Goal: Task Accomplishment & Management: Manage account settings

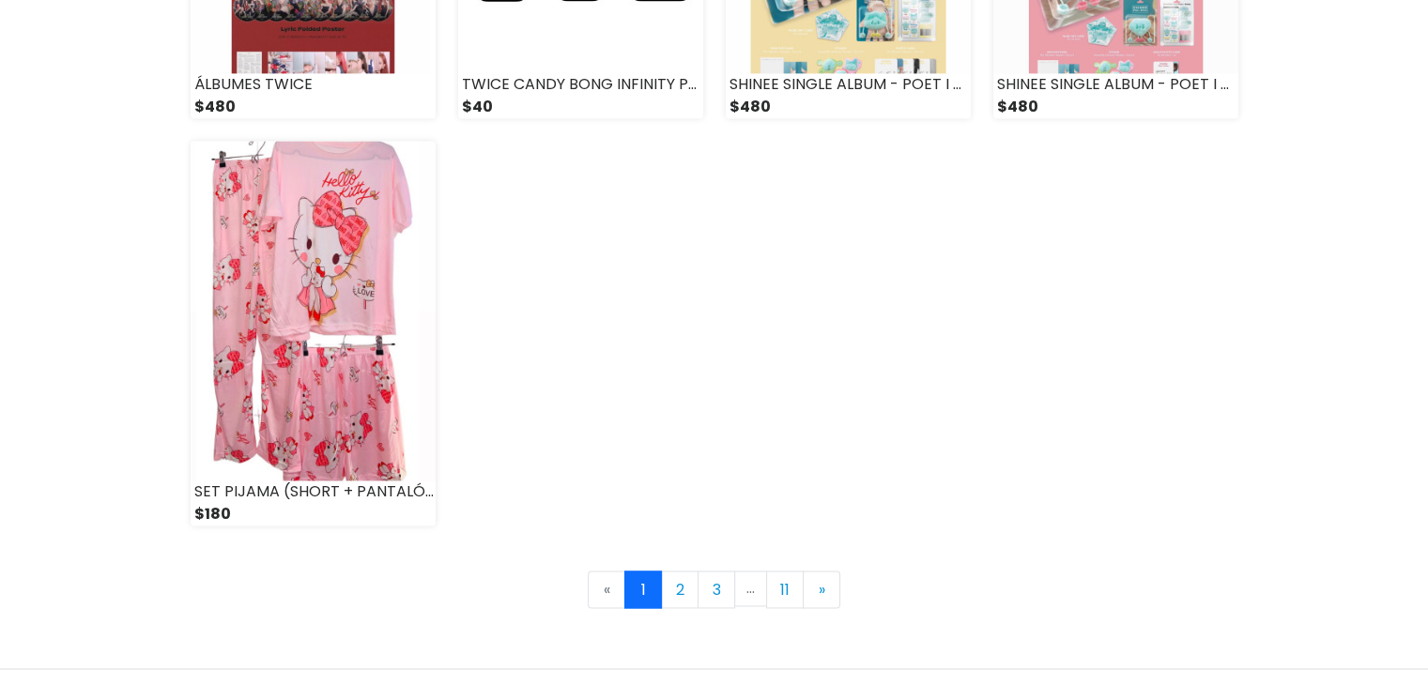
scroll to position [2628, 0]
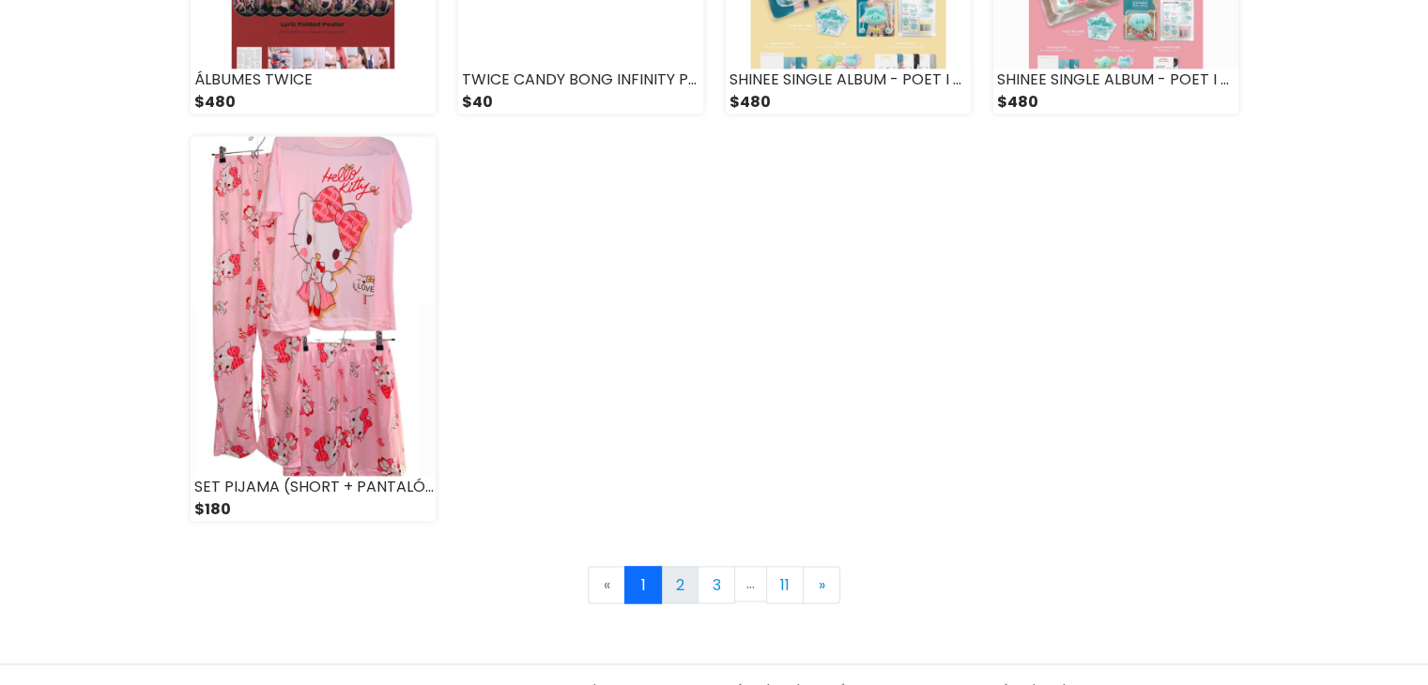
click at [687, 591] on link "2" at bounding box center [680, 585] width 38 height 38
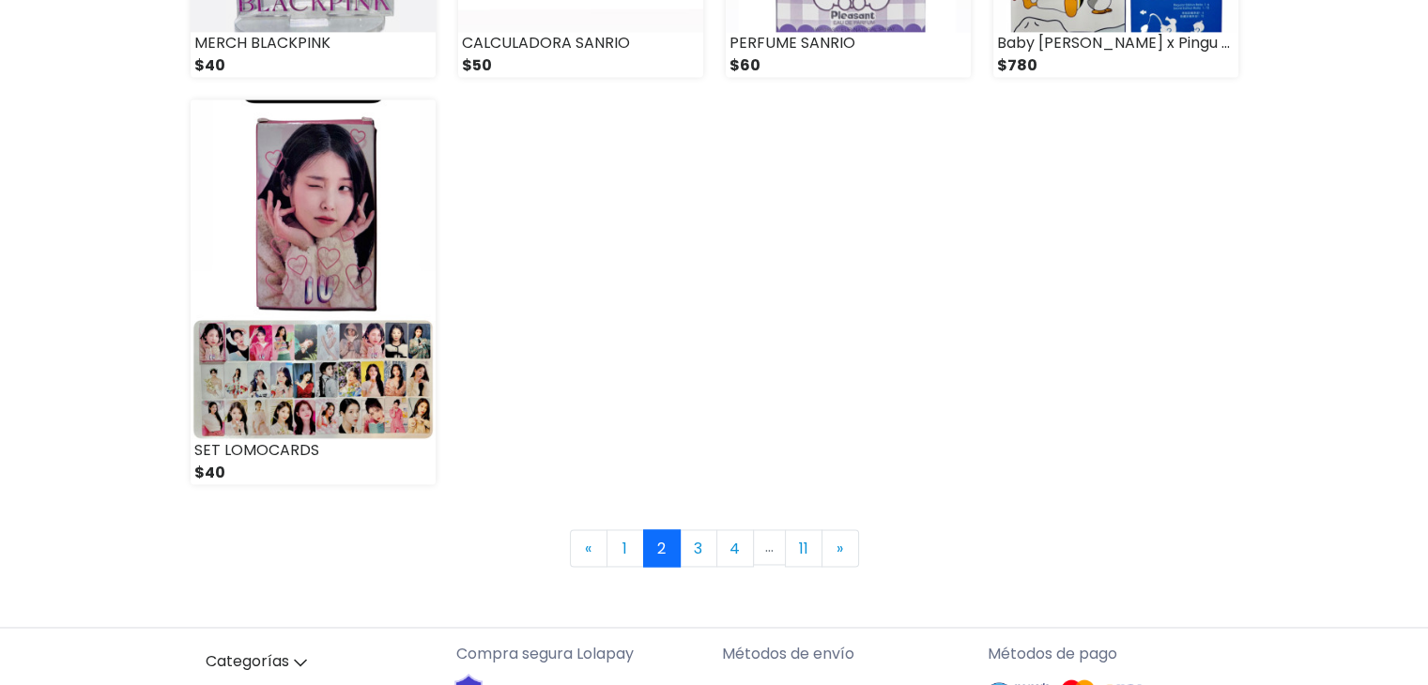
scroll to position [2666, 0]
click at [691, 557] on link "3" at bounding box center [699, 547] width 38 height 38
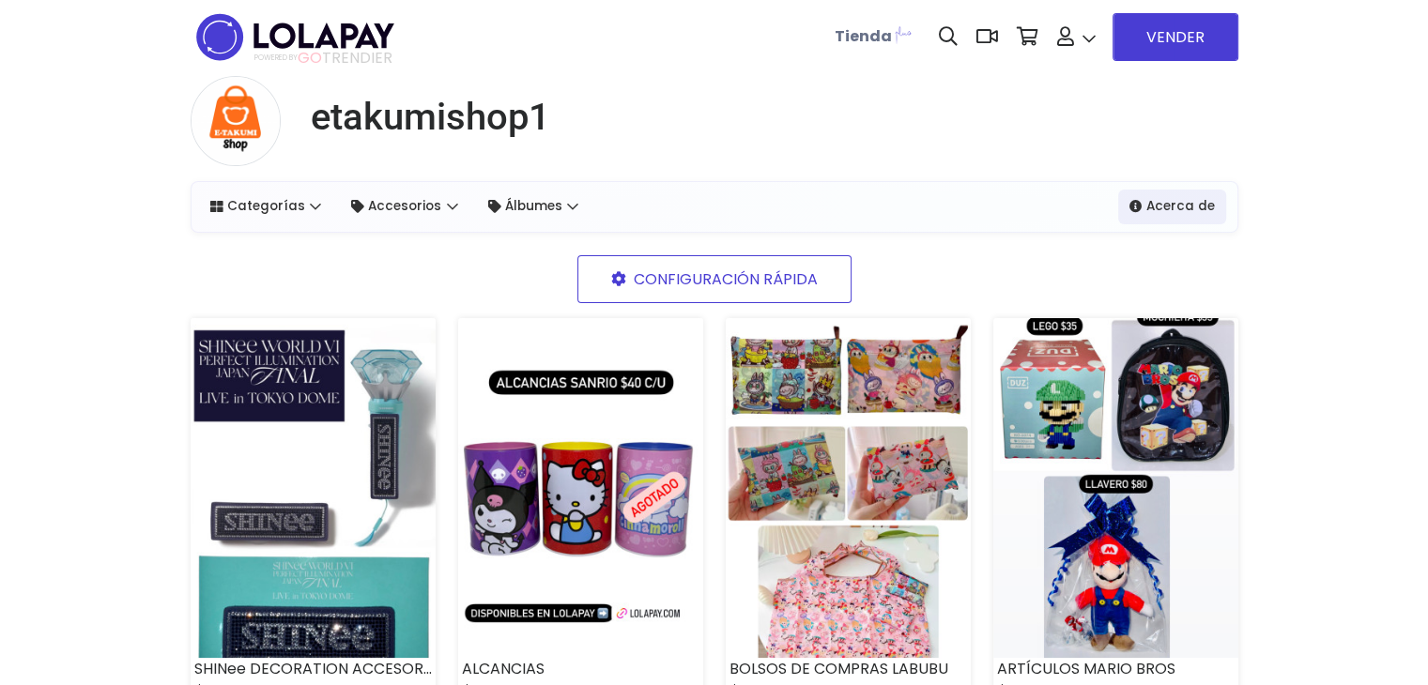
scroll to position [38, 0]
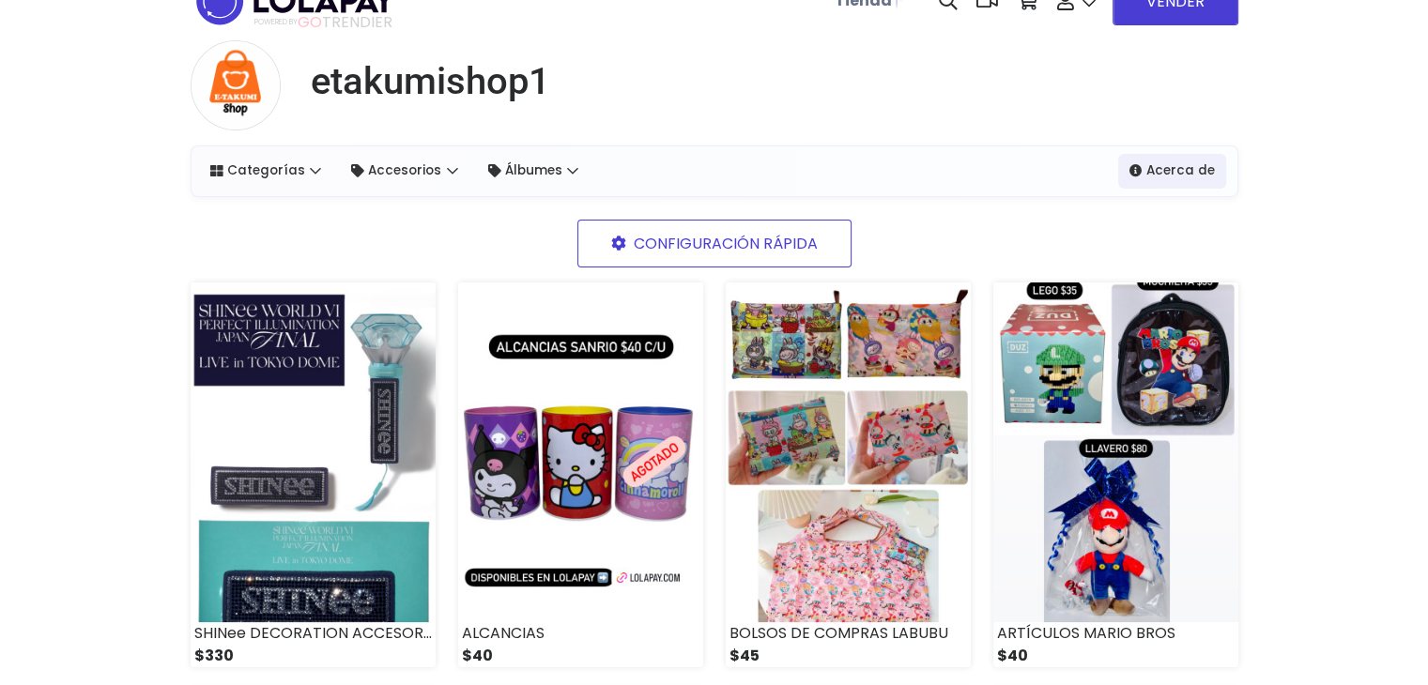
click at [691, 557] on img at bounding box center [580, 453] width 245 height 340
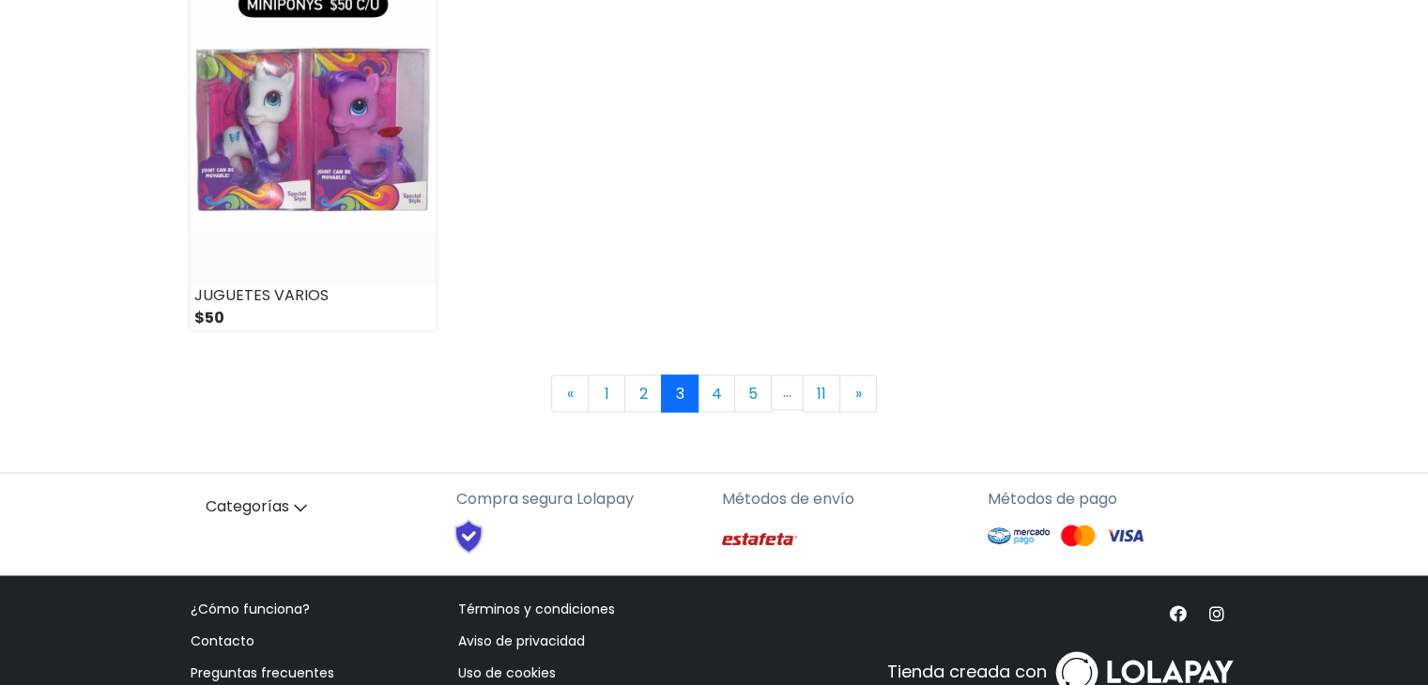
scroll to position [2869, 0]
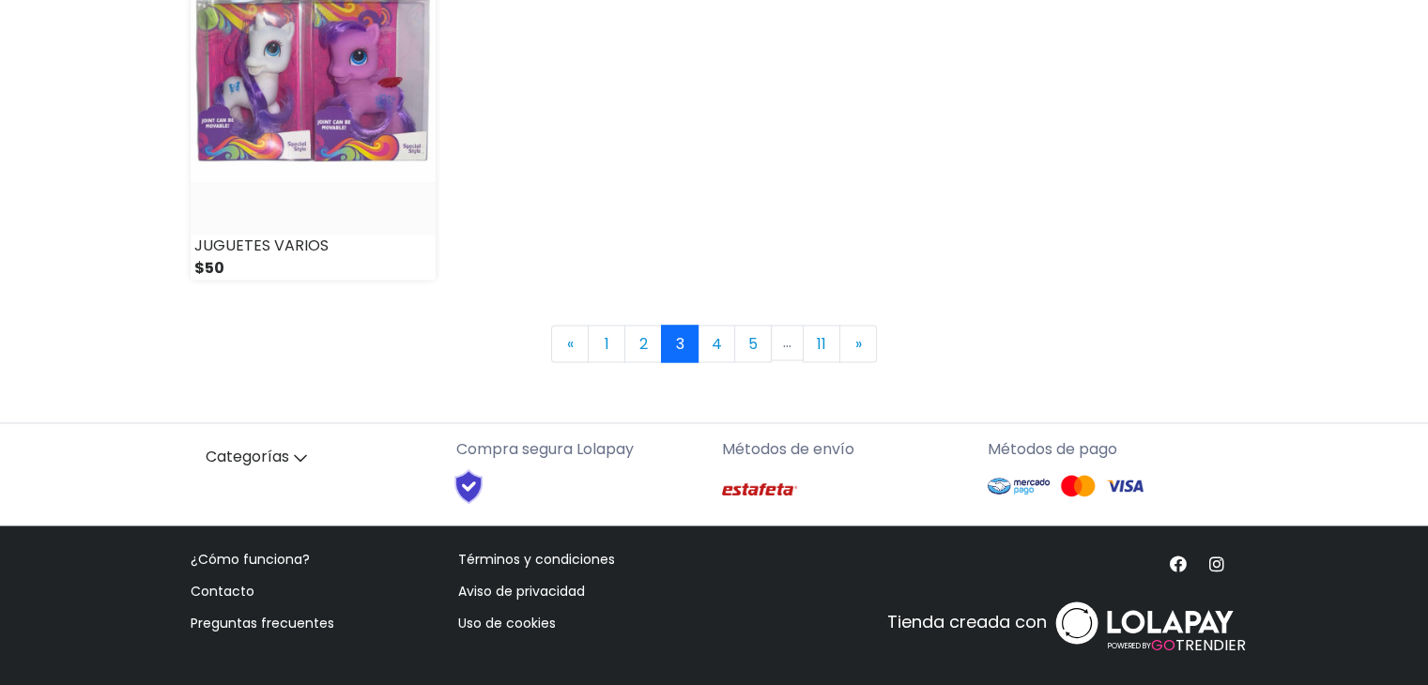
click at [716, 335] on link "4" at bounding box center [716, 344] width 38 height 38
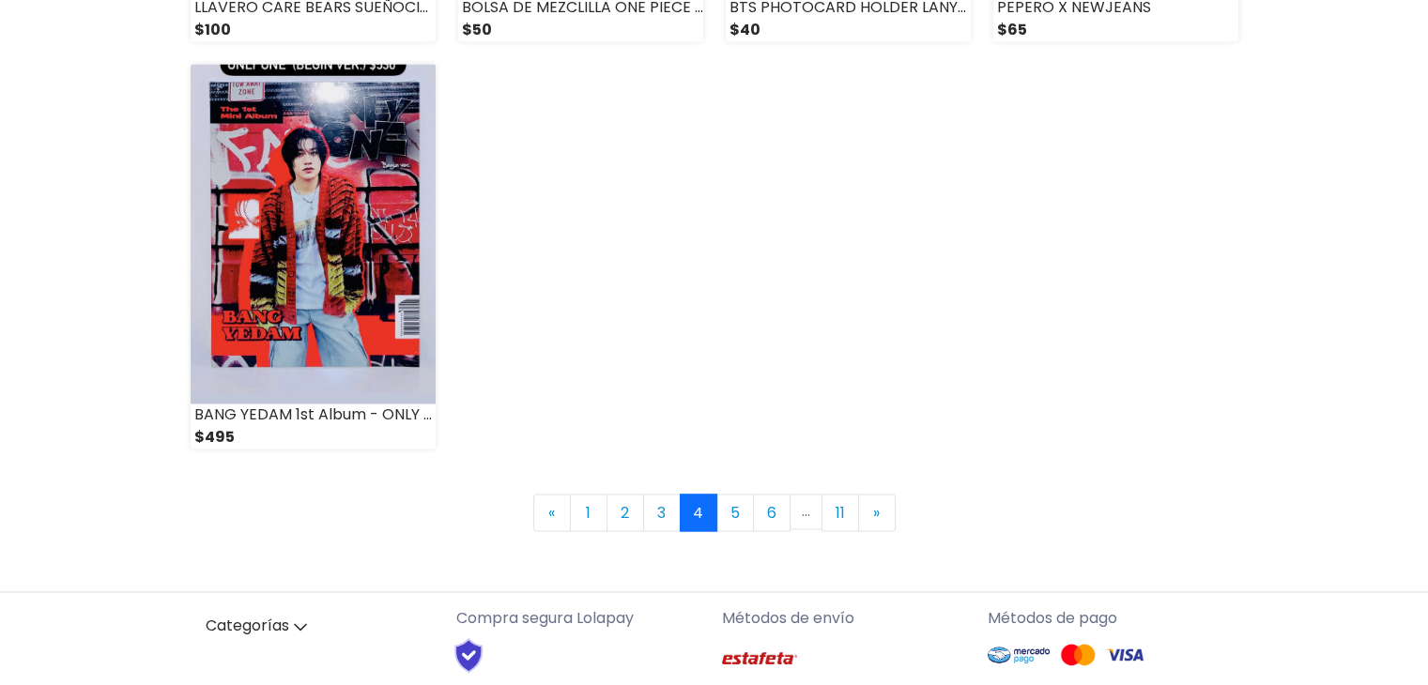
scroll to position [2869, 0]
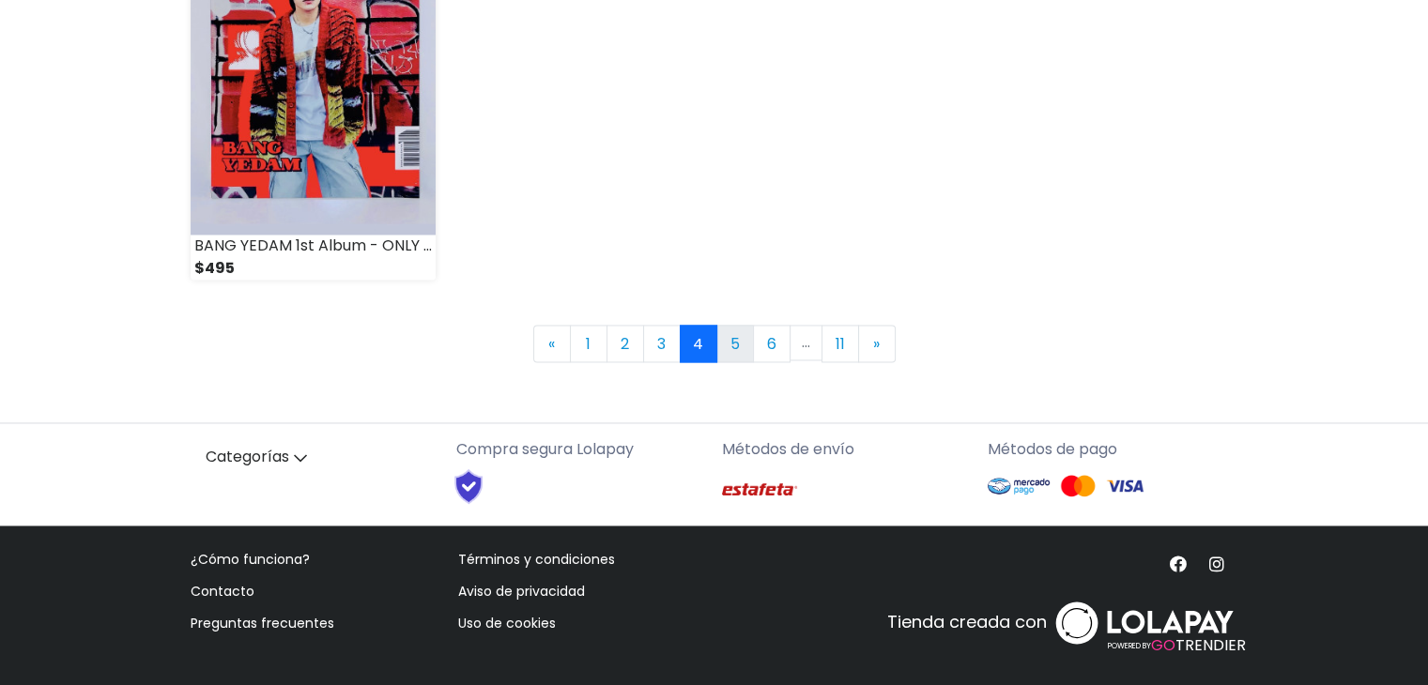
click at [716, 335] on link "5" at bounding box center [735, 344] width 38 height 38
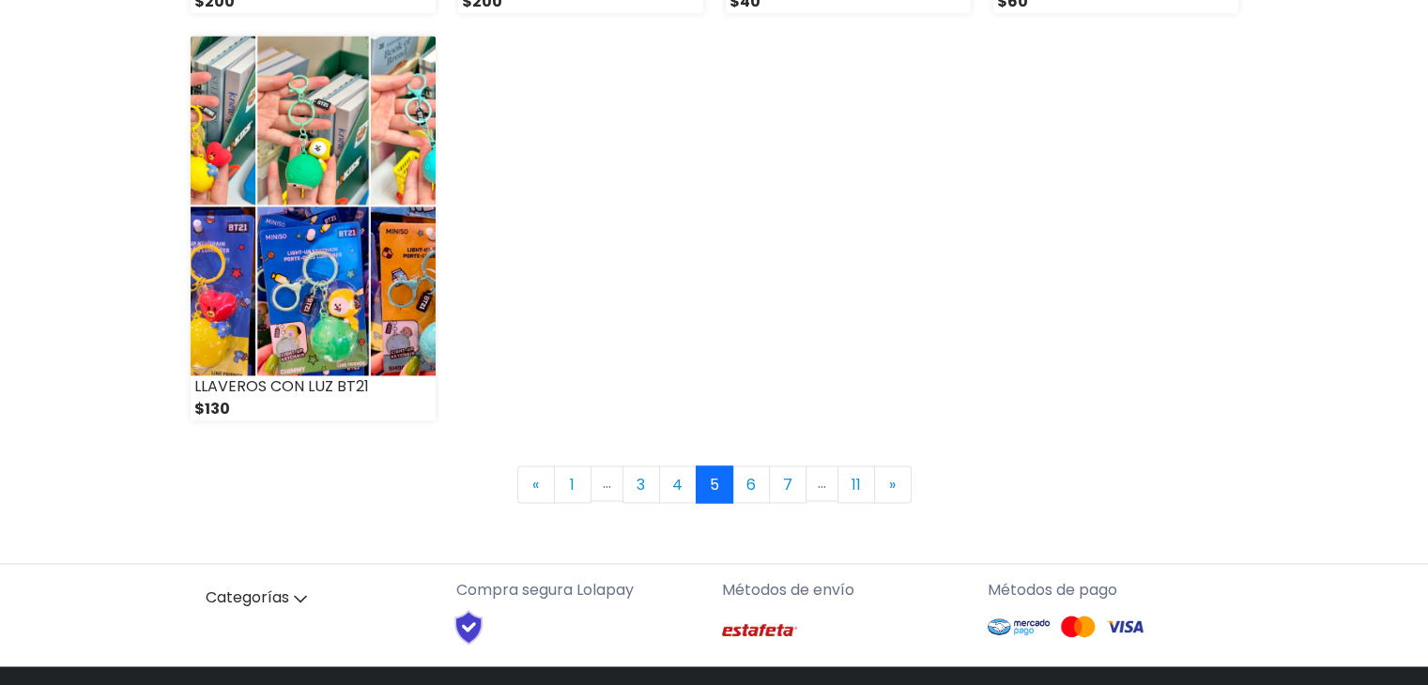
scroll to position [2869, 0]
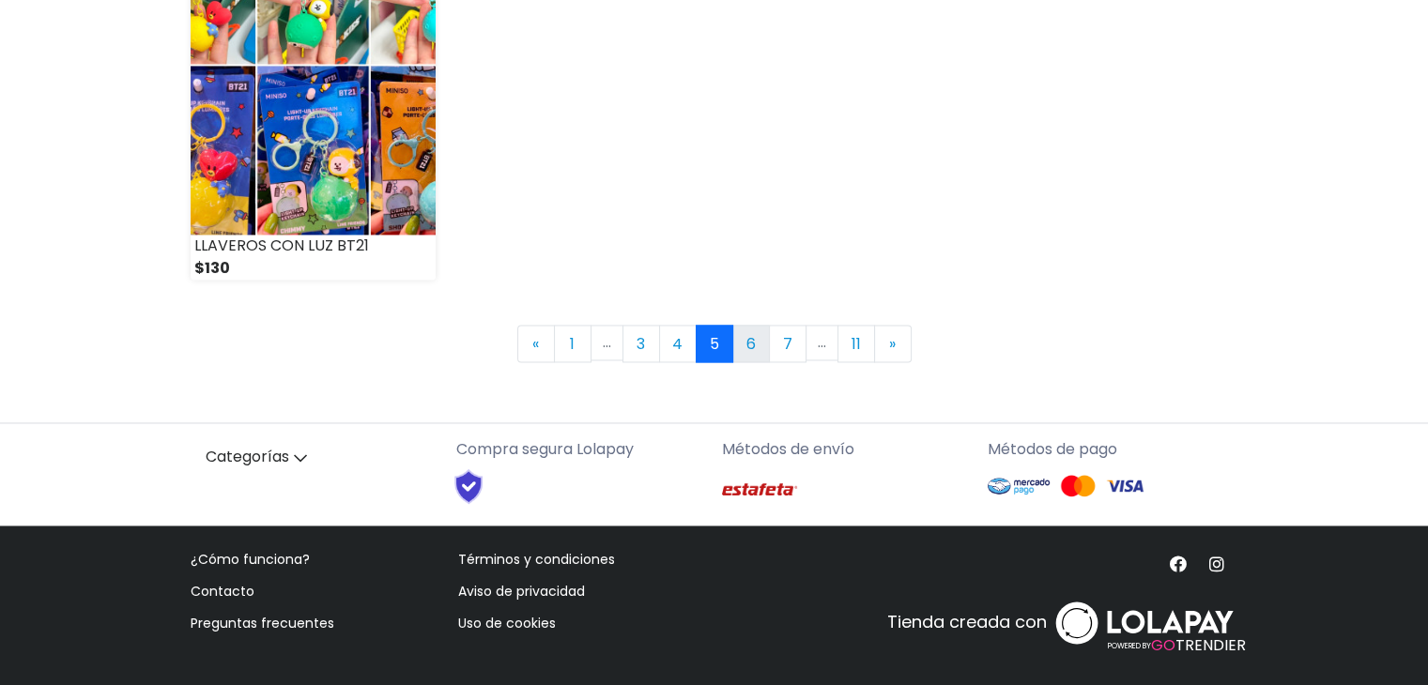
click at [735, 346] on link "6" at bounding box center [751, 344] width 38 height 38
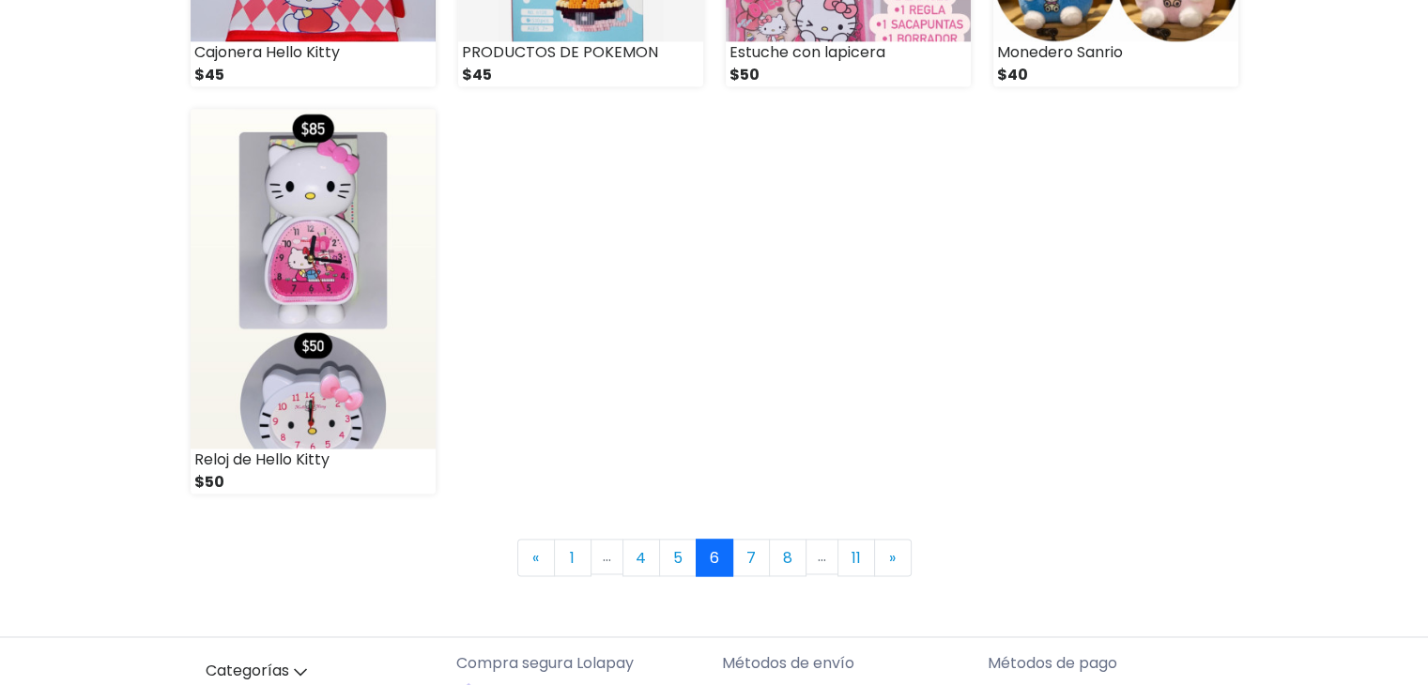
scroll to position [2703, 0]
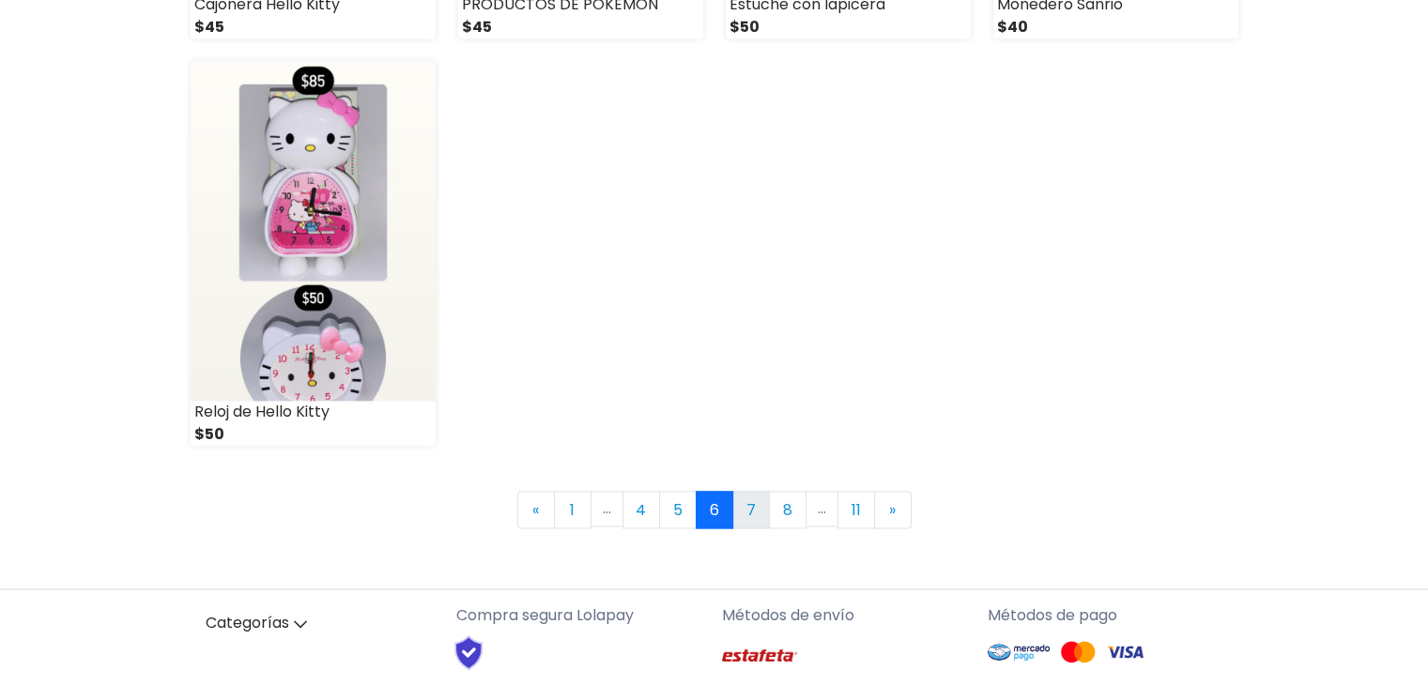
click at [747, 509] on link "7" at bounding box center [751, 510] width 38 height 38
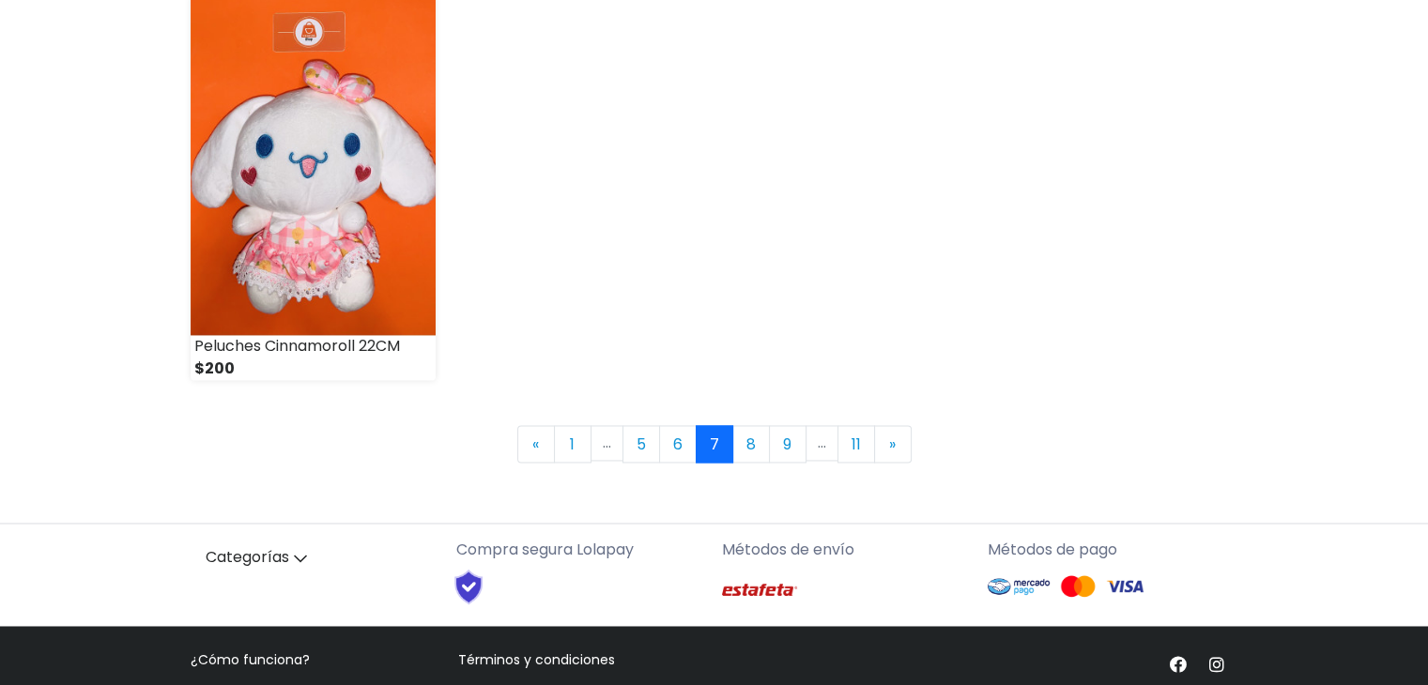
scroll to position [2770, 0]
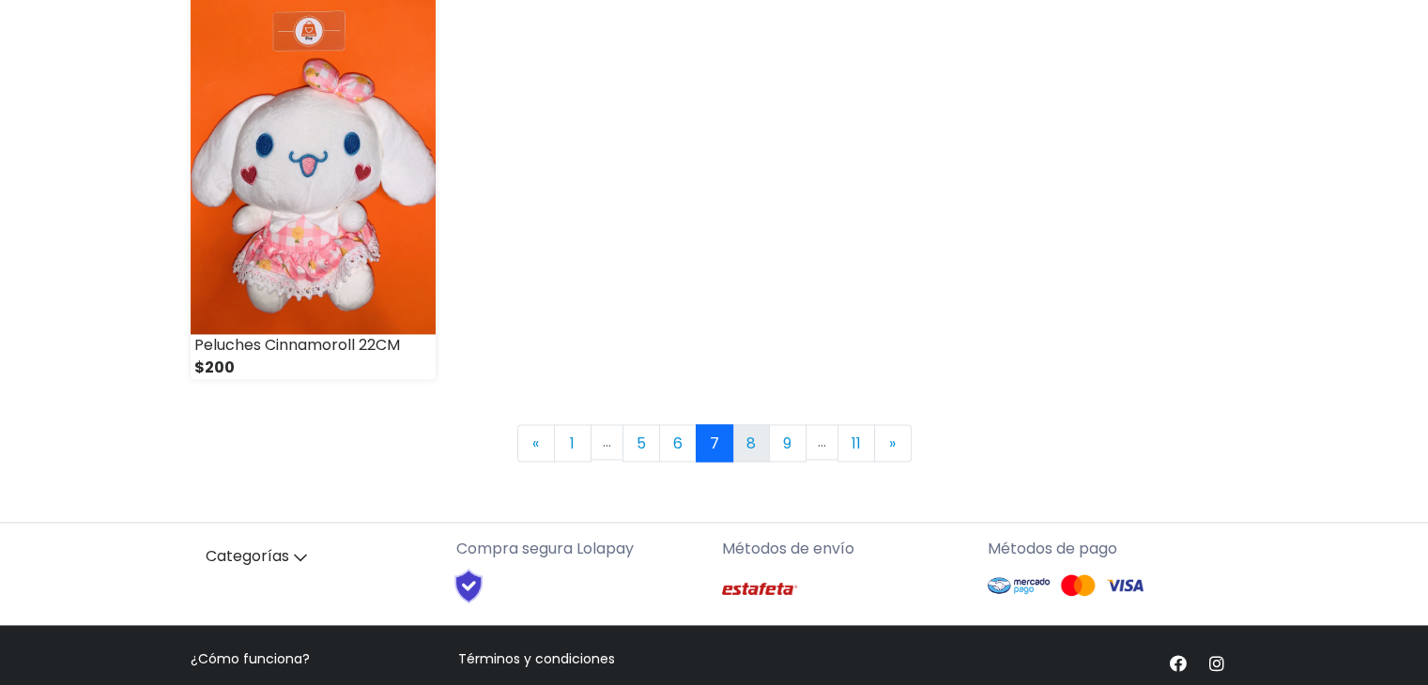
click at [737, 455] on link "8" at bounding box center [751, 443] width 38 height 38
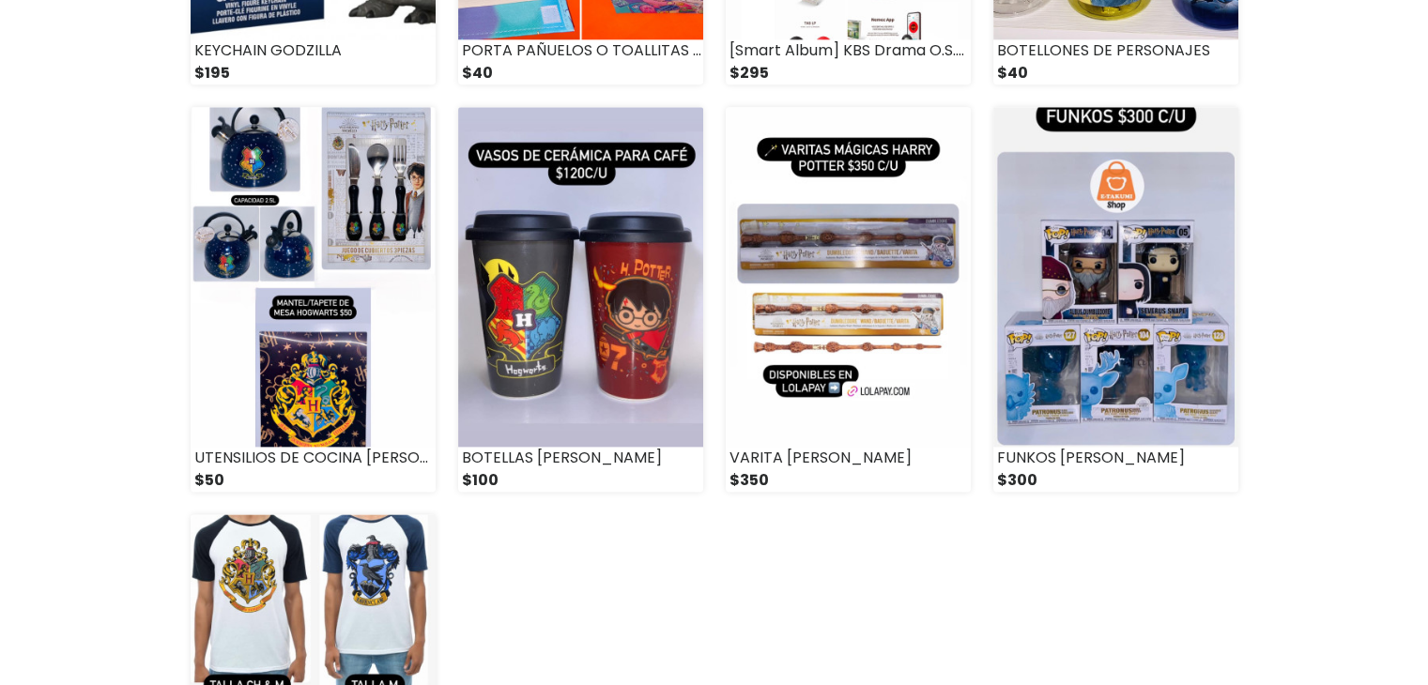
scroll to position [2253, 0]
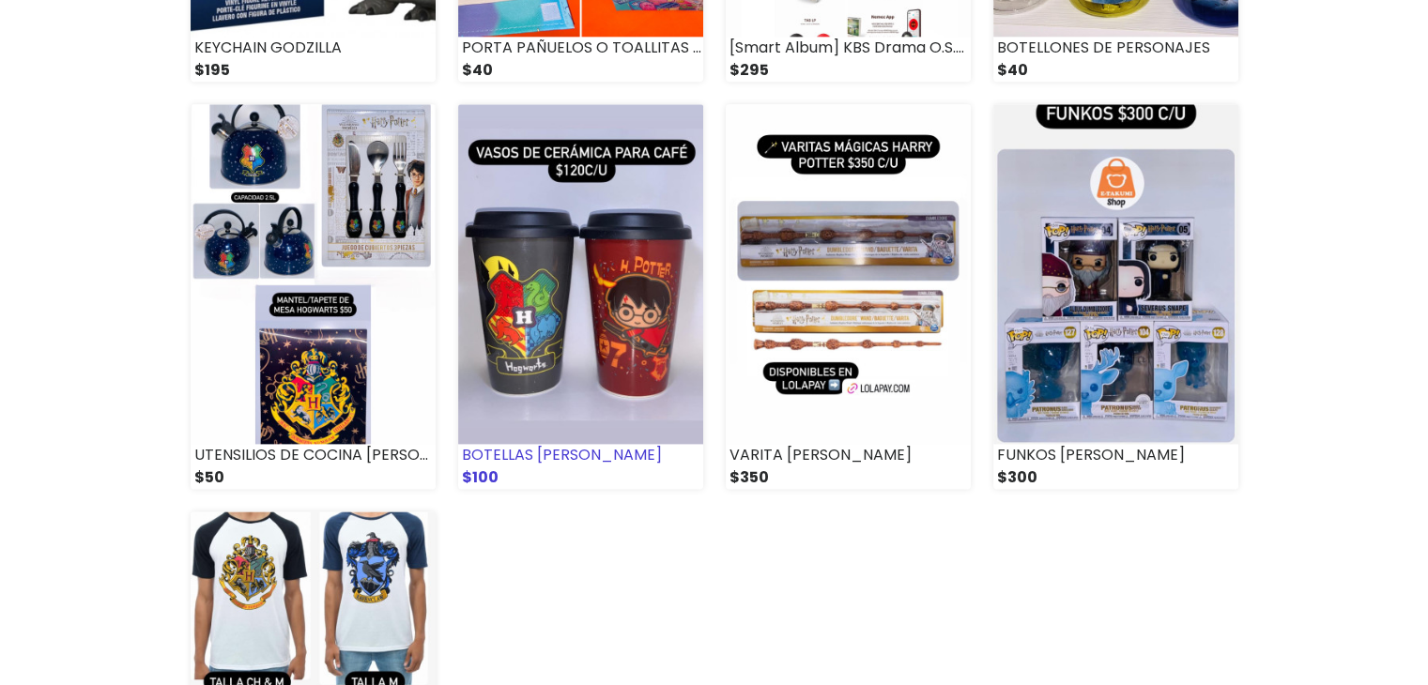
click at [526, 230] on img at bounding box center [580, 274] width 245 height 340
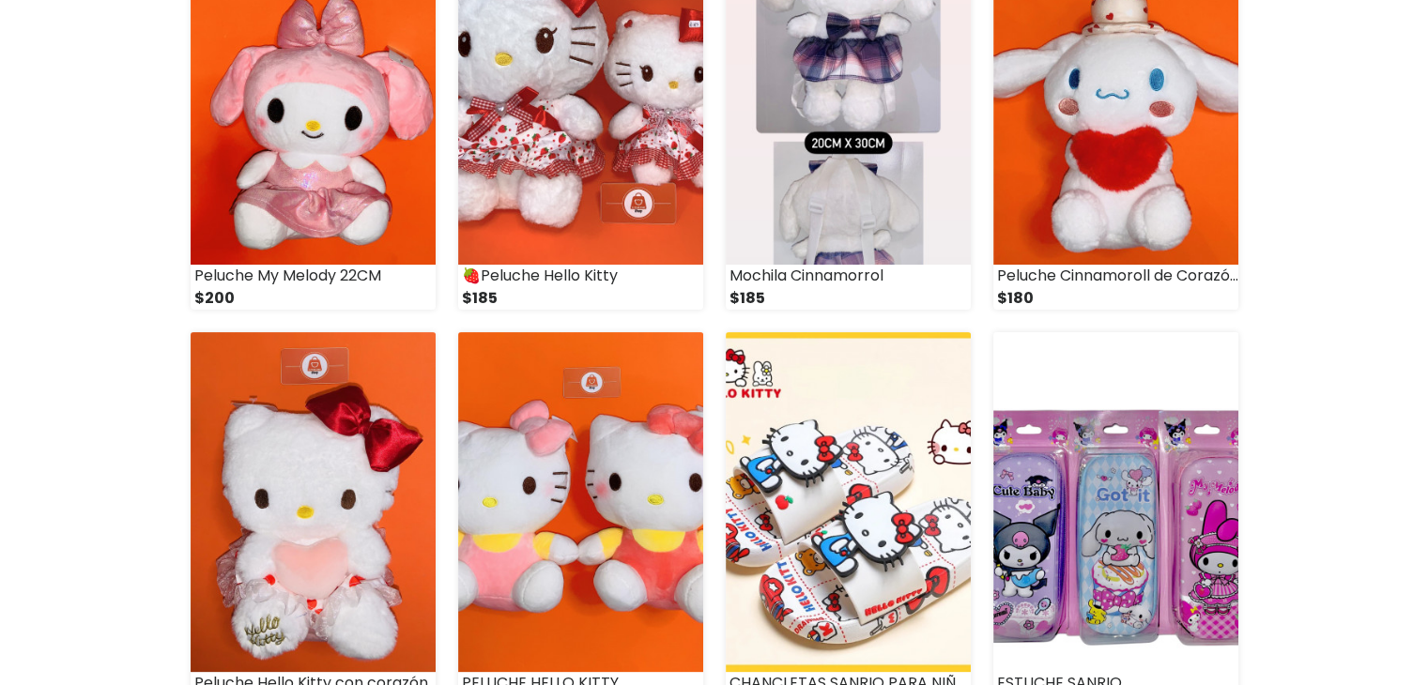
scroll to position [0, 0]
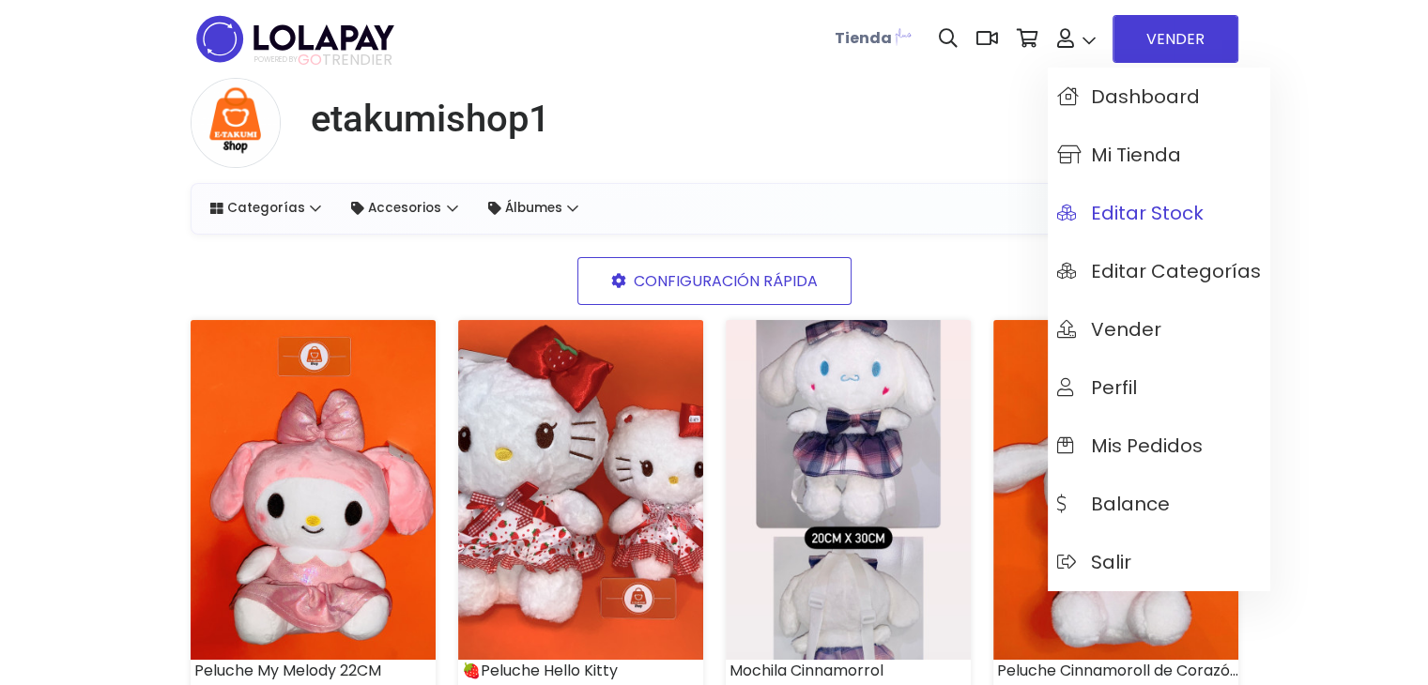
click at [1093, 214] on span "Editar Stock" at bounding box center [1130, 213] width 146 height 21
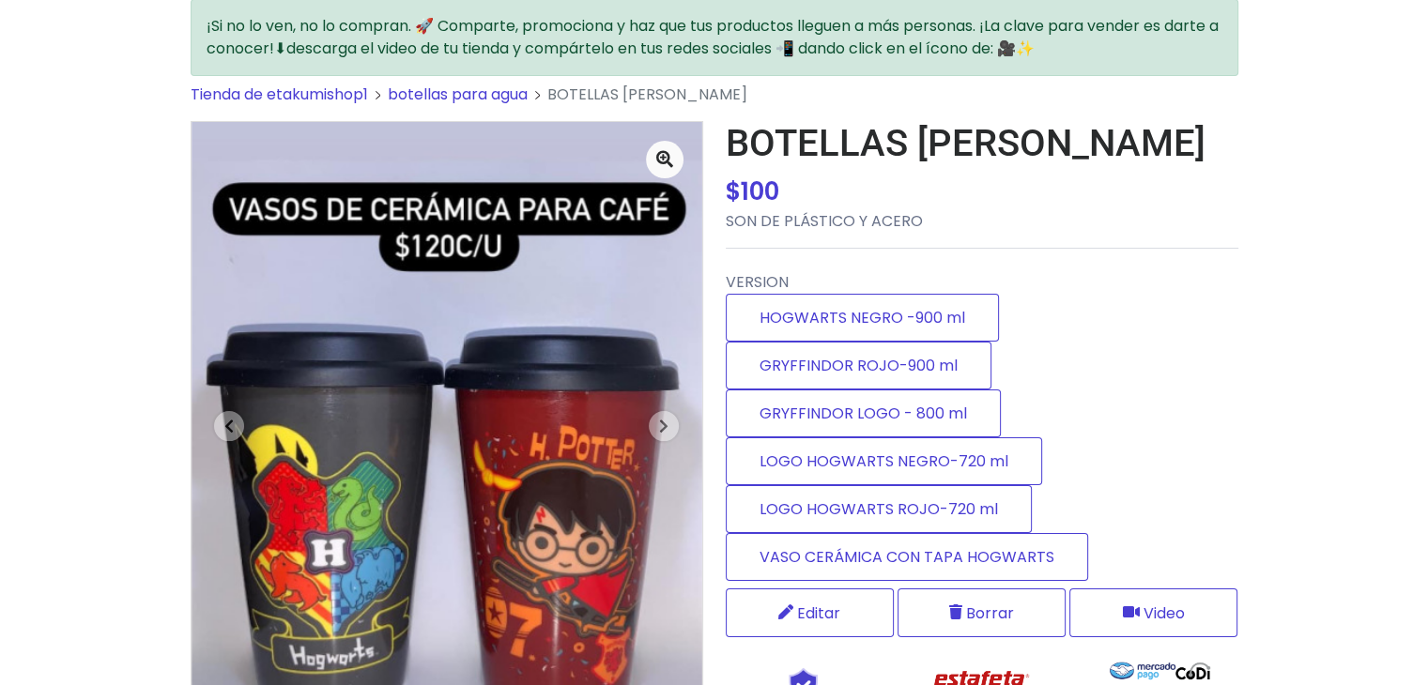
scroll to position [225, 0]
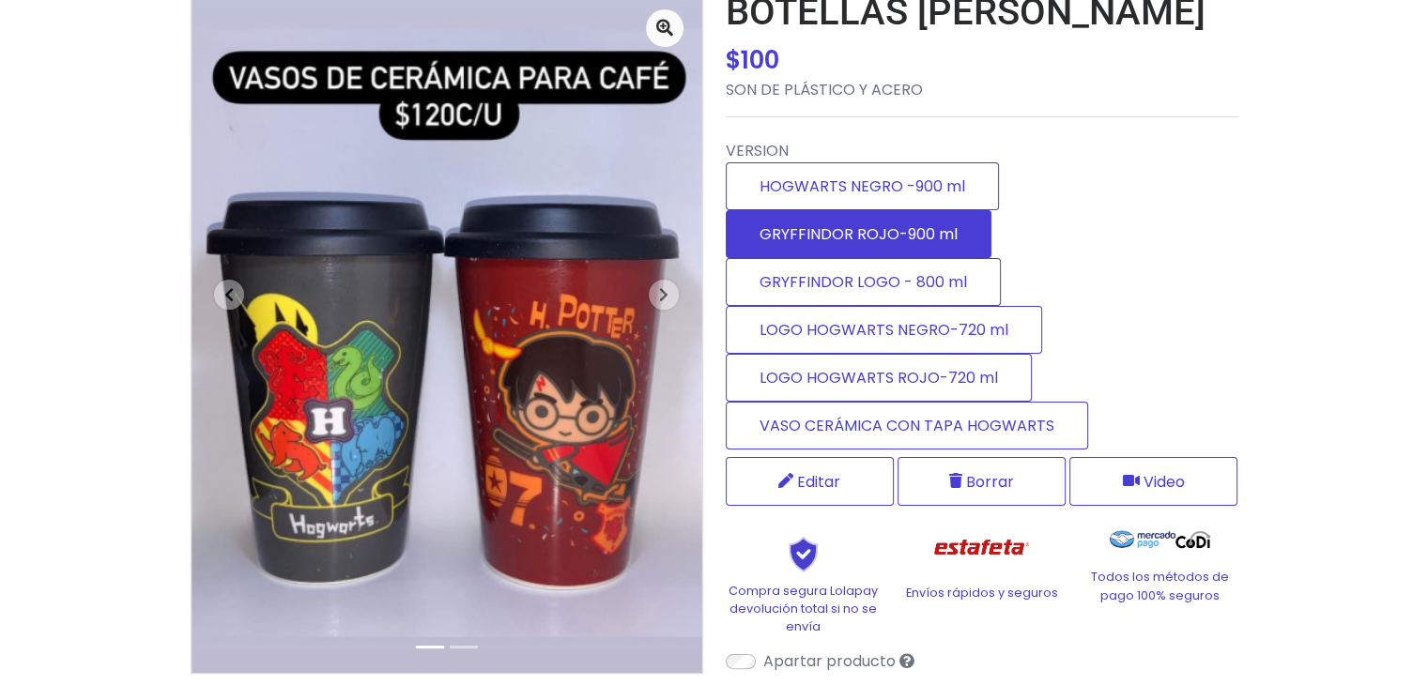
click at [766, 245] on label "GRYFFINDOR ROJO-900 ml" at bounding box center [859, 234] width 266 height 48
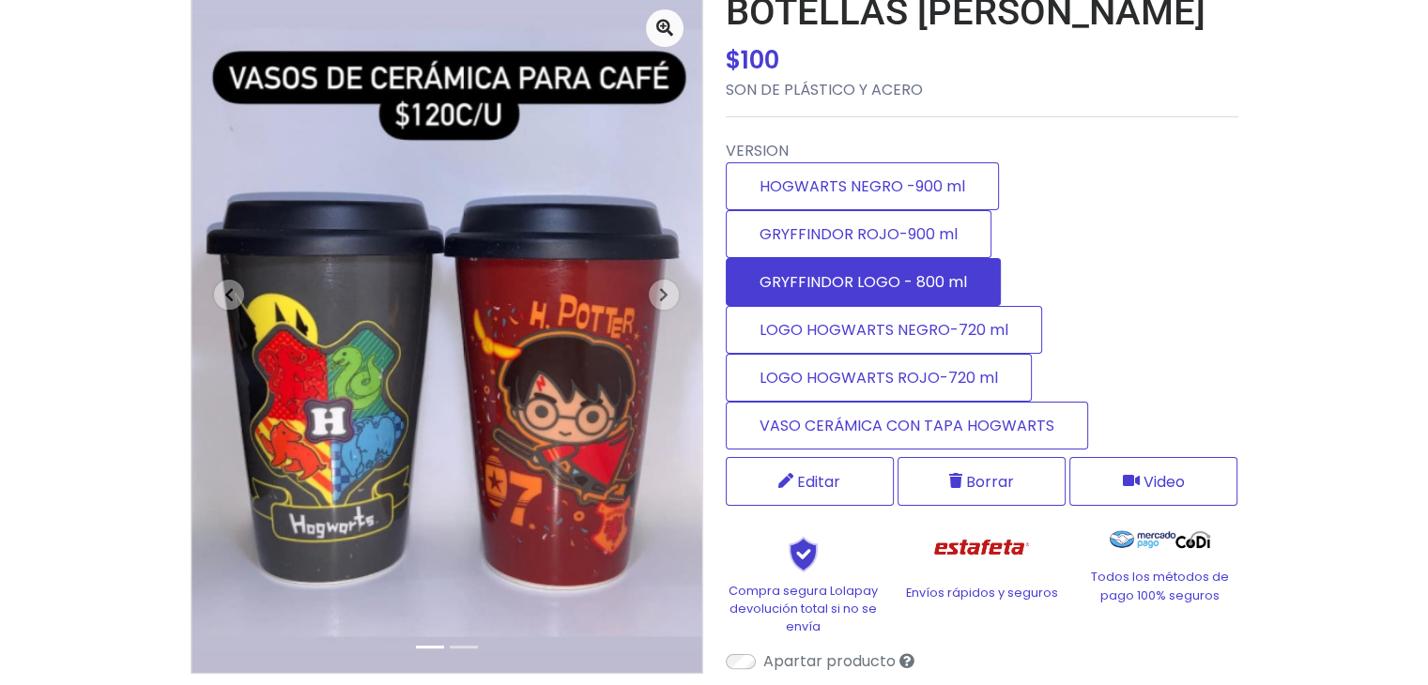
click at [784, 283] on label "GRYFFINDOR LOGO - 800 ml" at bounding box center [863, 282] width 275 height 48
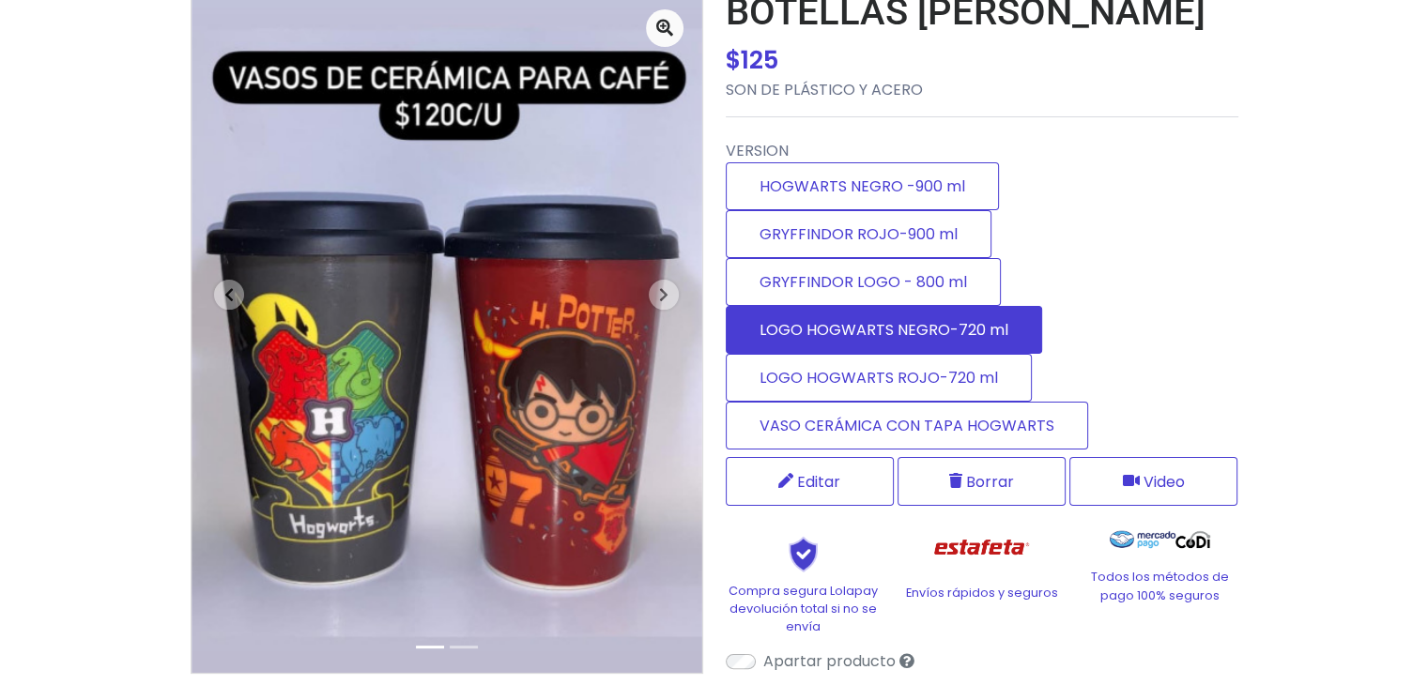
click at [794, 320] on label "LOGO HOGWARTS NEGRO-720 ml" at bounding box center [884, 330] width 316 height 48
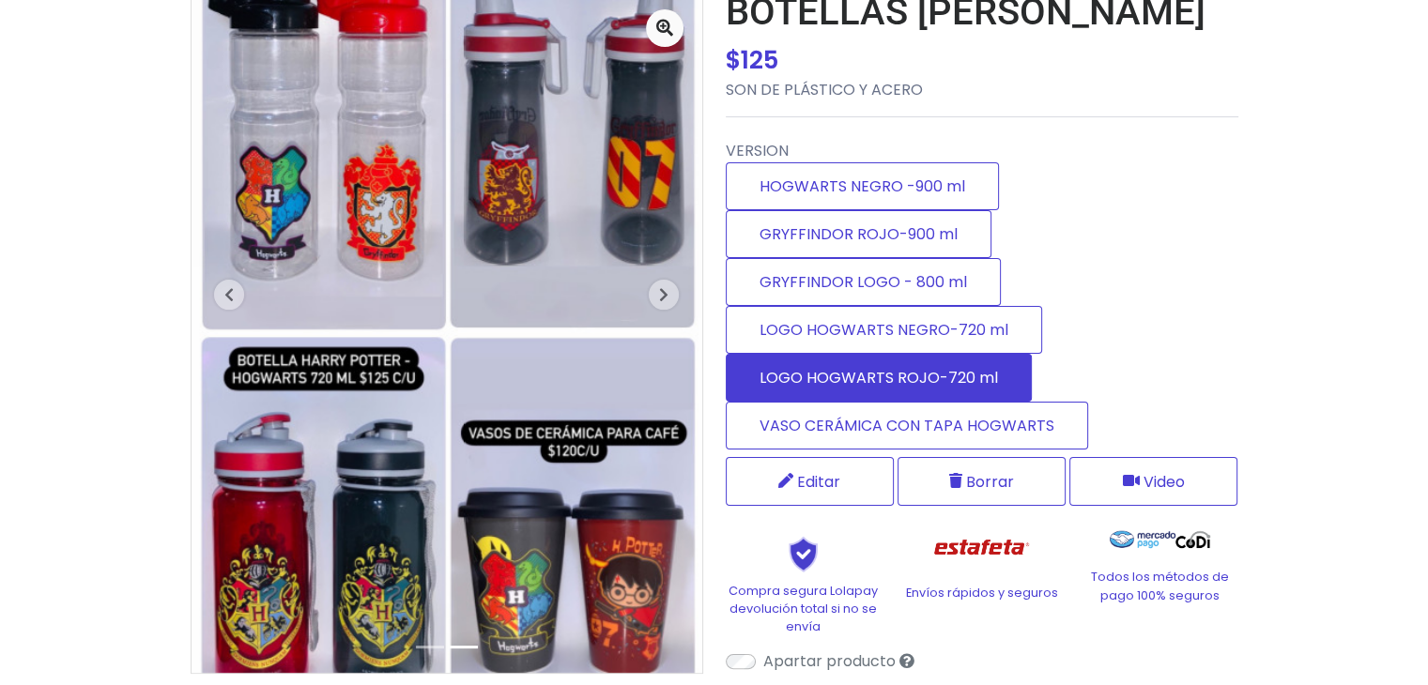
click at [804, 361] on label "LOGO HOGWARTS ROJO-720 ml" at bounding box center [879, 378] width 306 height 48
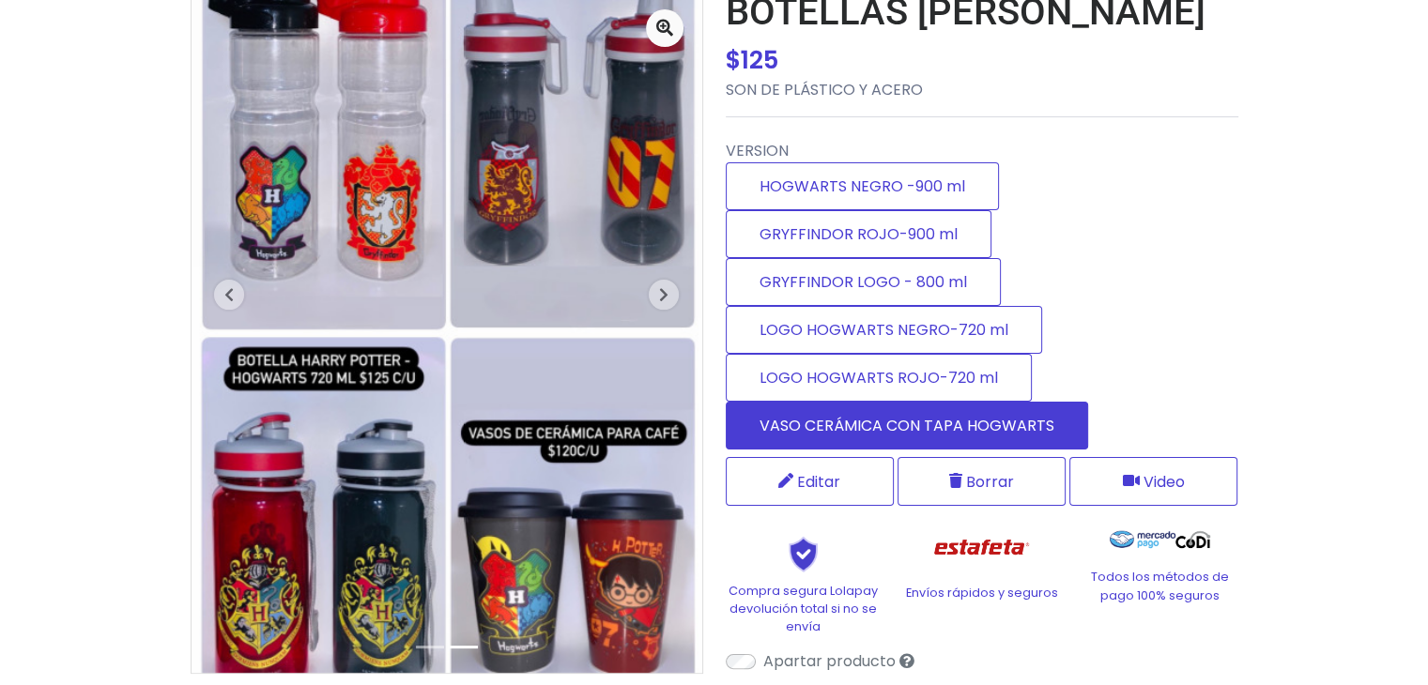
click at [810, 413] on label "VASO CERÁMICA CON TAPA HOGWARTS" at bounding box center [907, 426] width 362 height 48
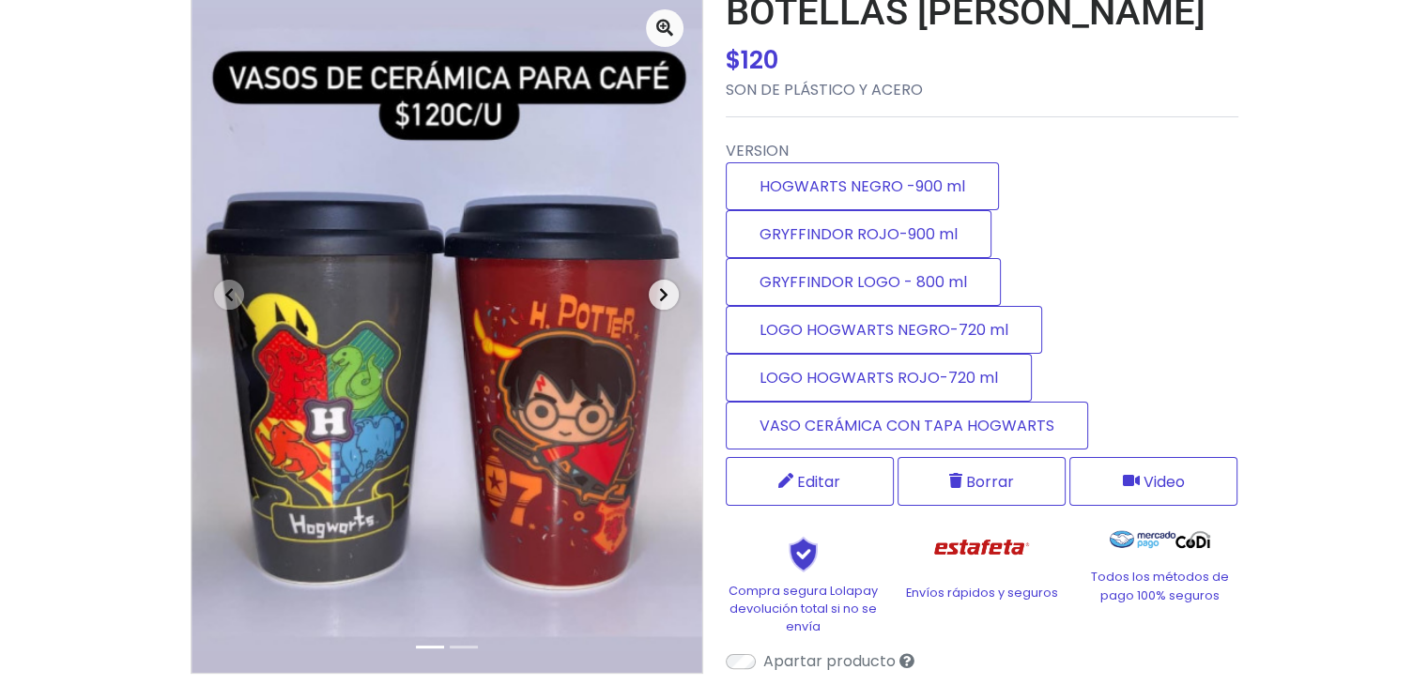
click at [659, 294] on icon "button" at bounding box center [663, 294] width 9 height 15
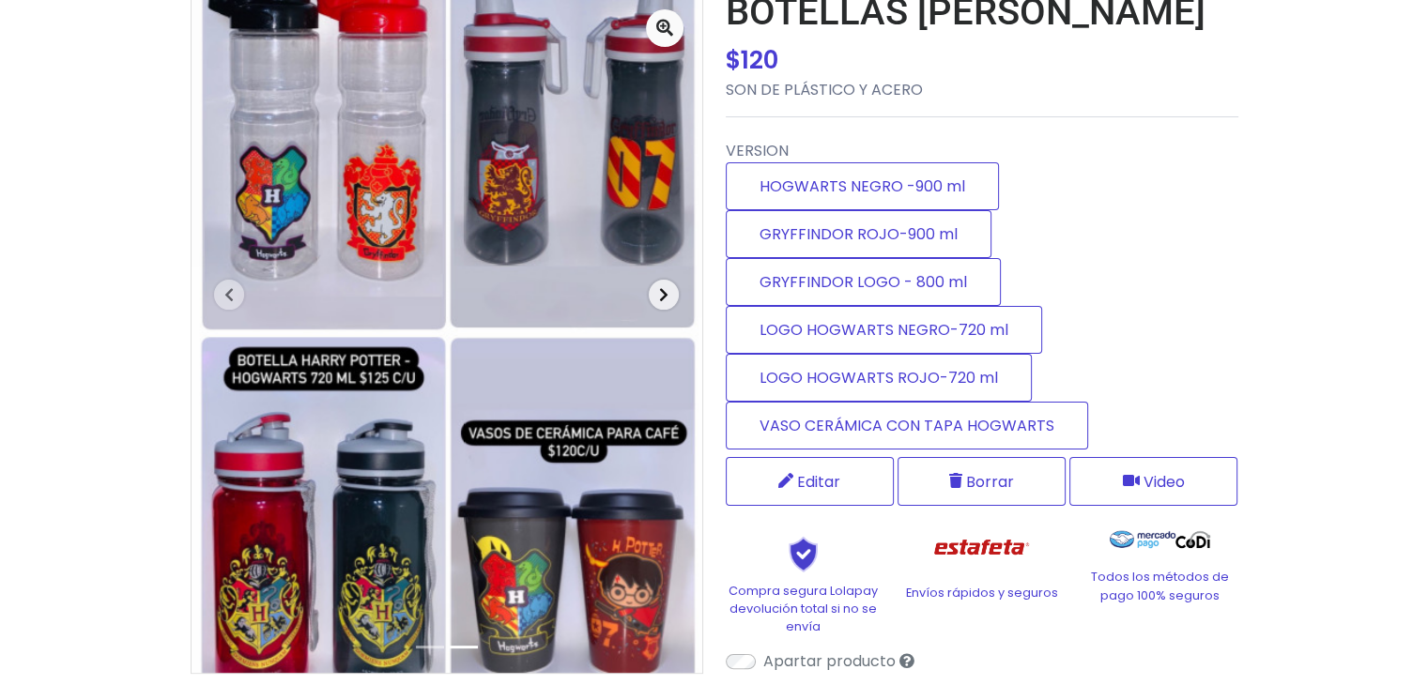
click at [659, 294] on icon "button" at bounding box center [663, 294] width 9 height 15
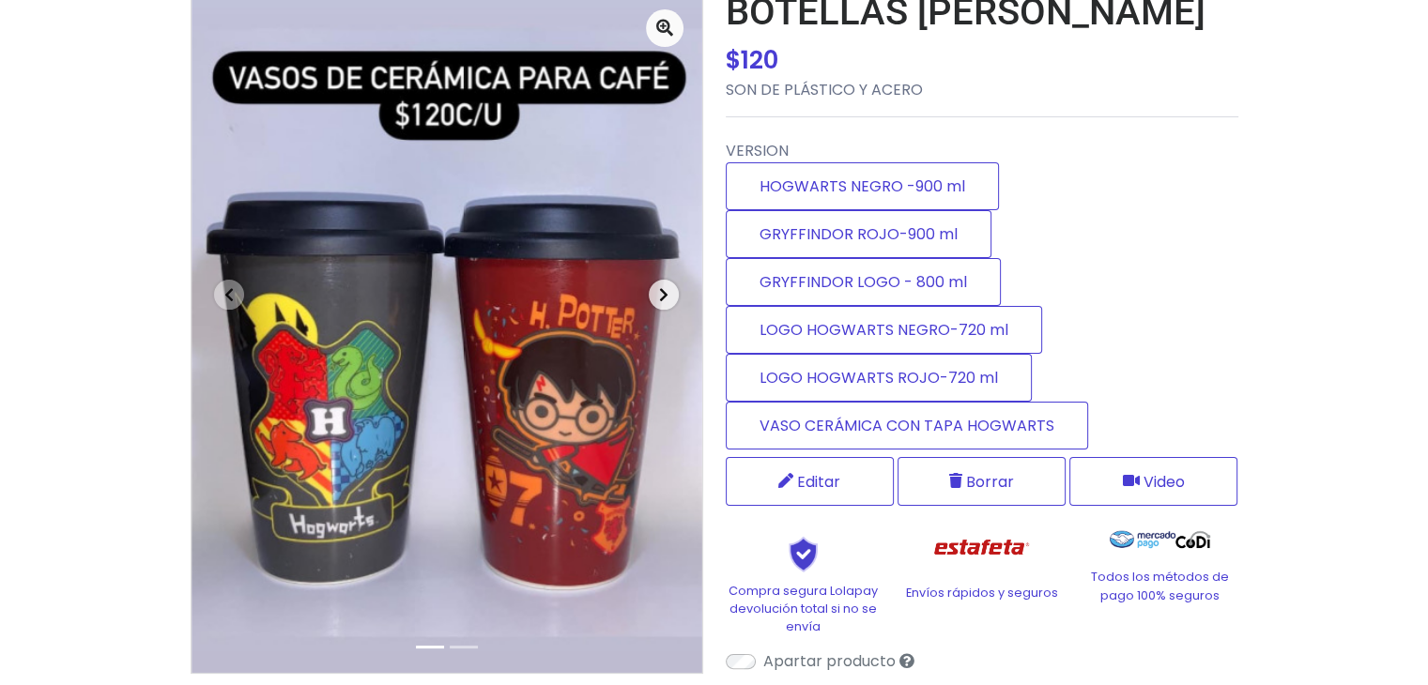
click at [659, 294] on icon "button" at bounding box center [663, 294] width 9 height 15
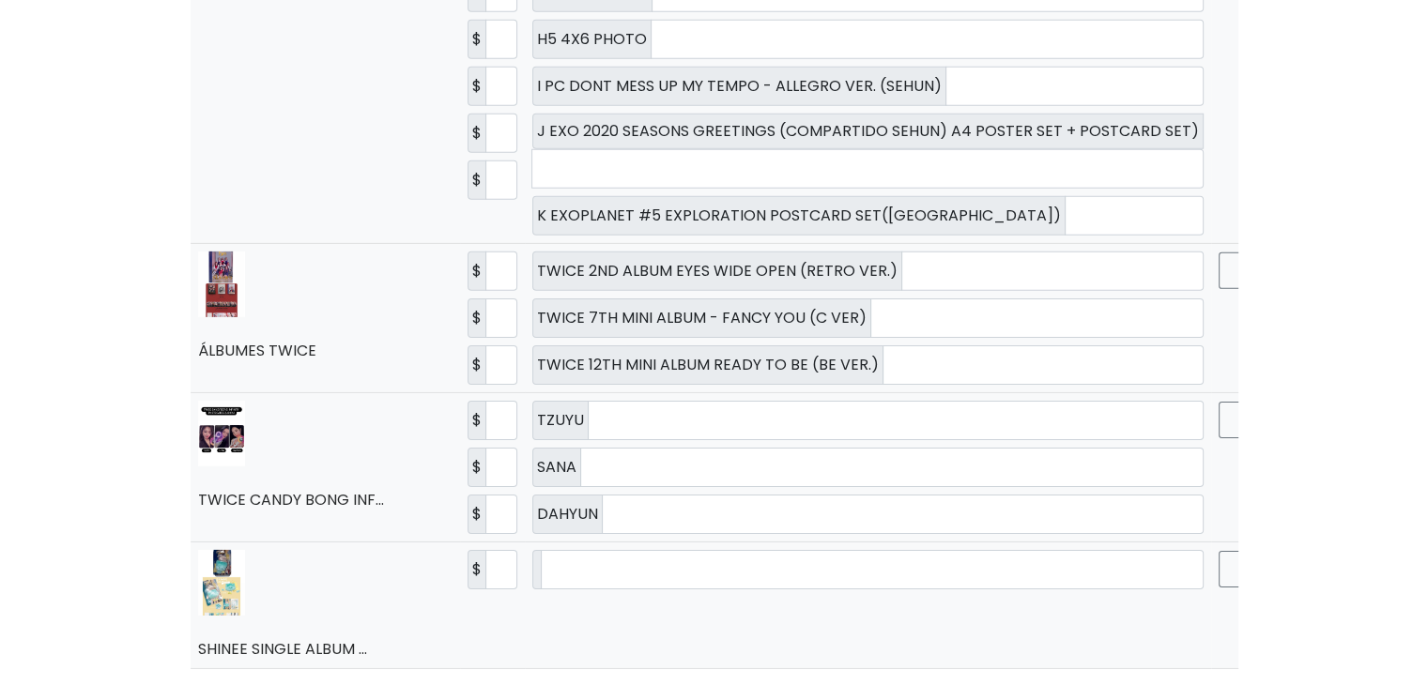
scroll to position [5970, 0]
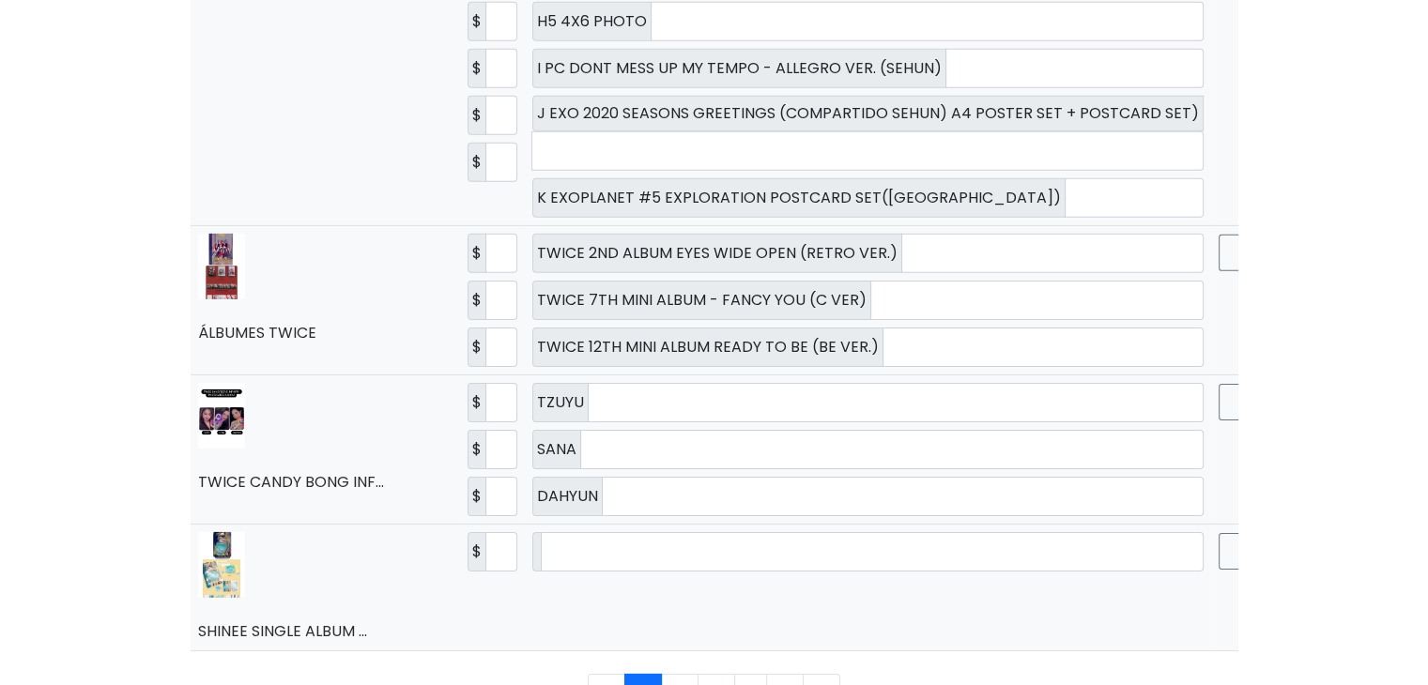
click at [736, 674] on li "..." at bounding box center [751, 693] width 32 height 38
click at [706, 674] on link "3" at bounding box center [716, 693] width 38 height 38
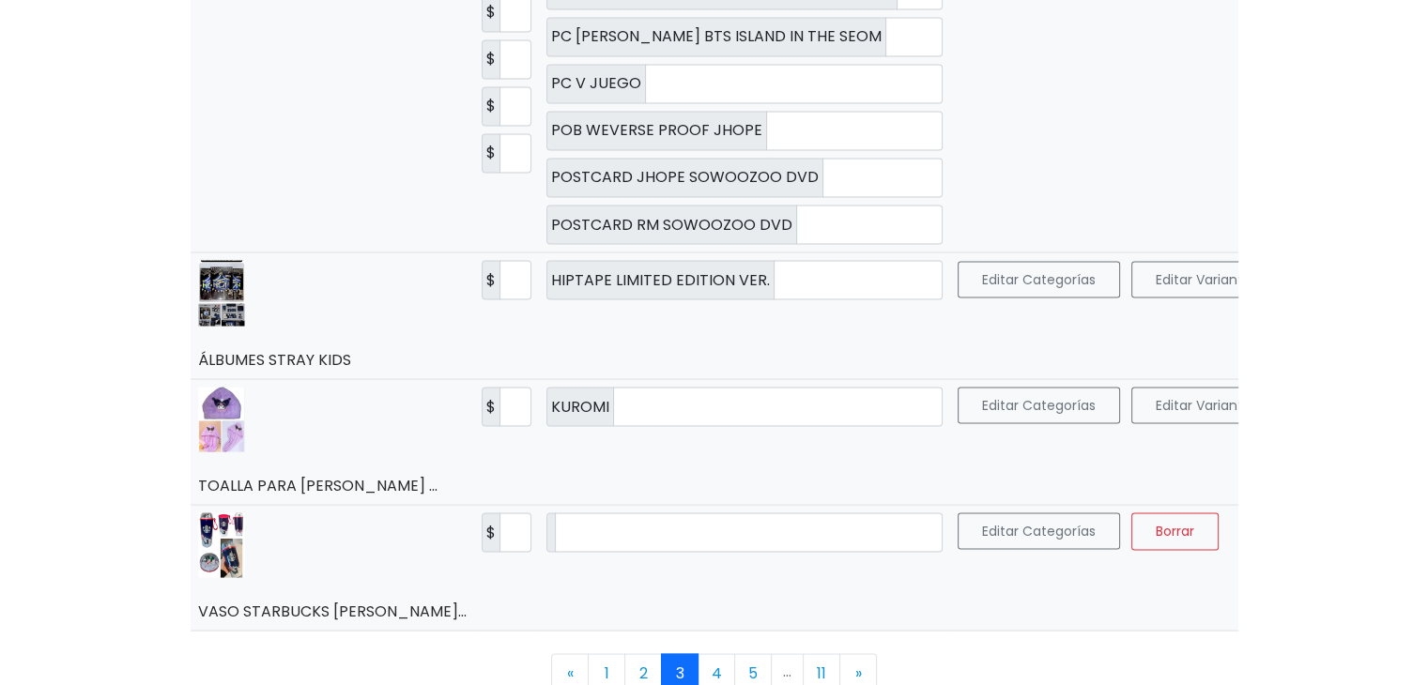
scroll to position [3380, 0]
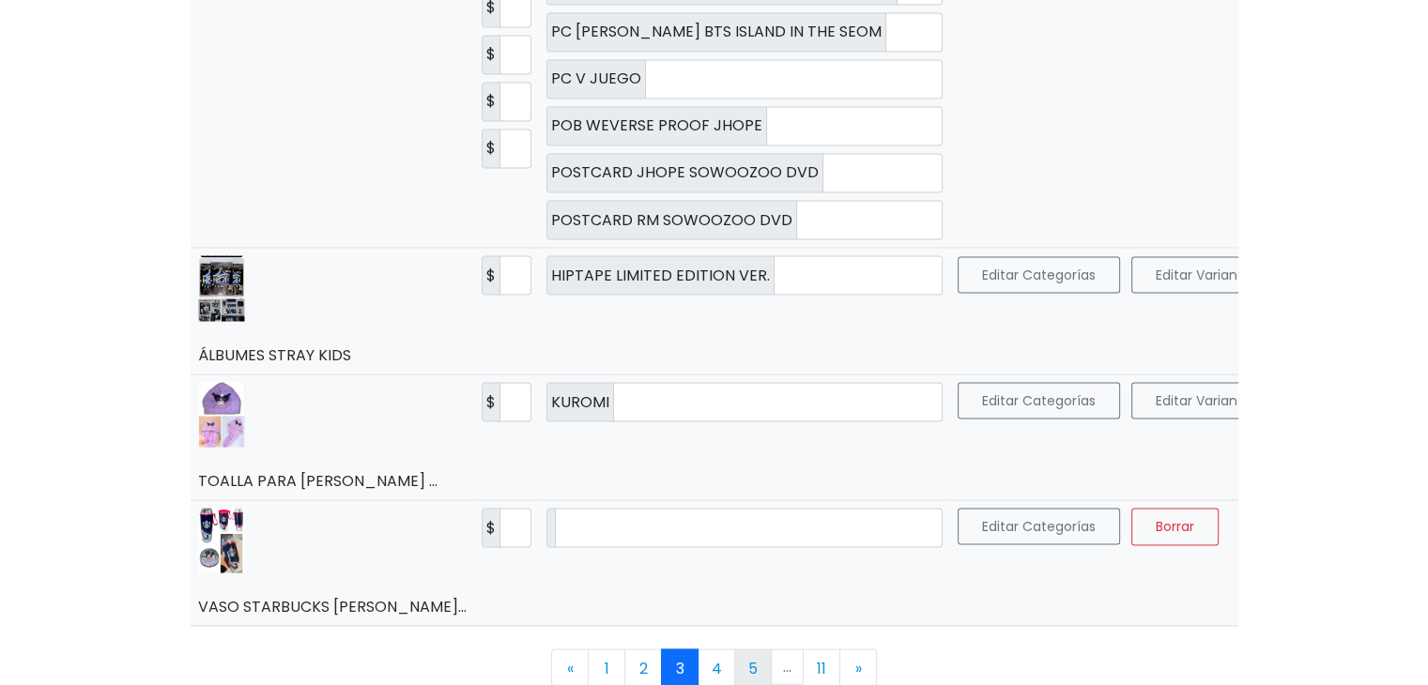
click at [749, 654] on link "5" at bounding box center [753, 668] width 38 height 38
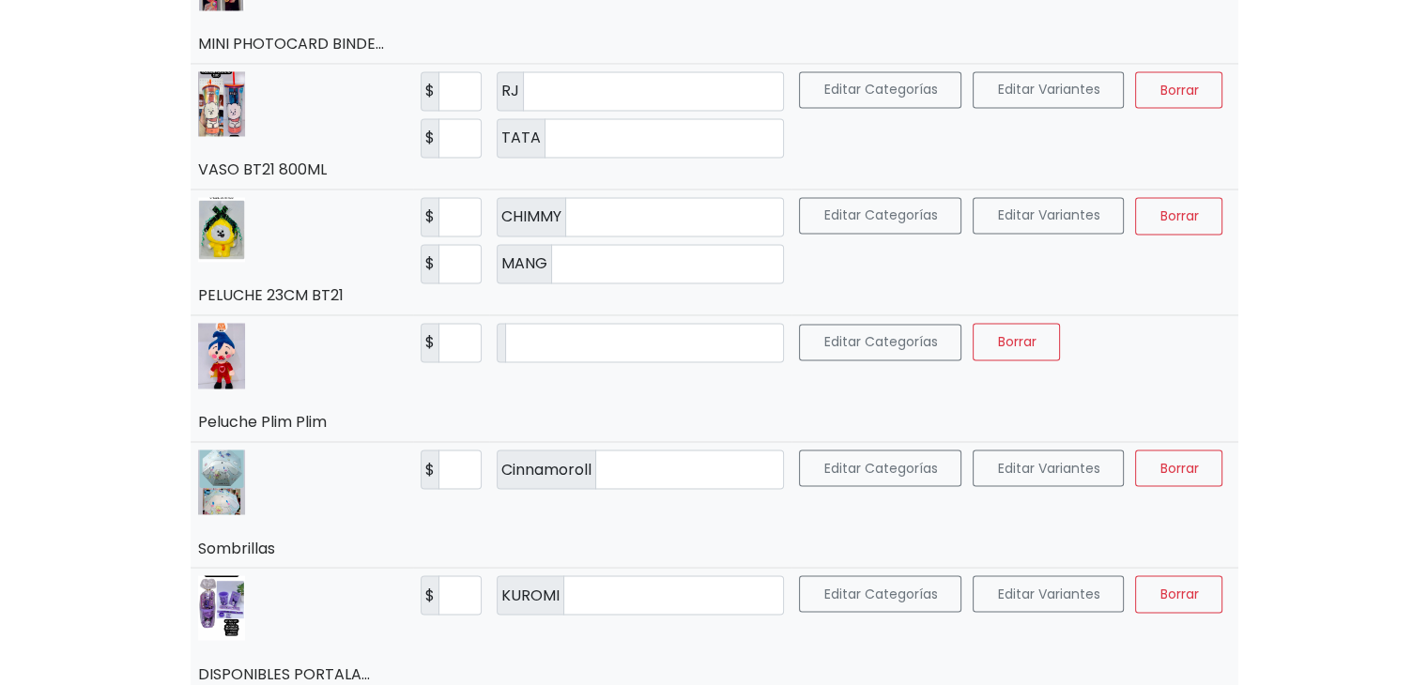
scroll to position [3180, 0]
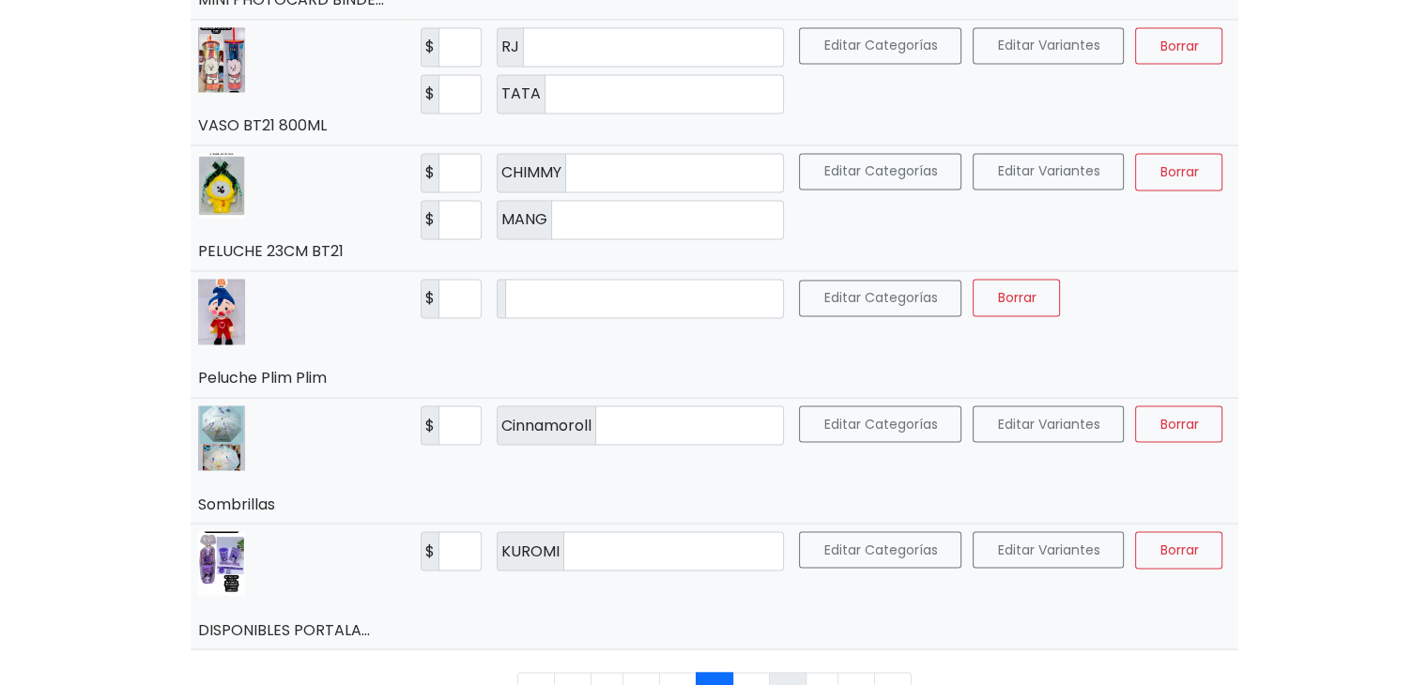
click at [781, 672] on link "7" at bounding box center [788, 691] width 38 height 38
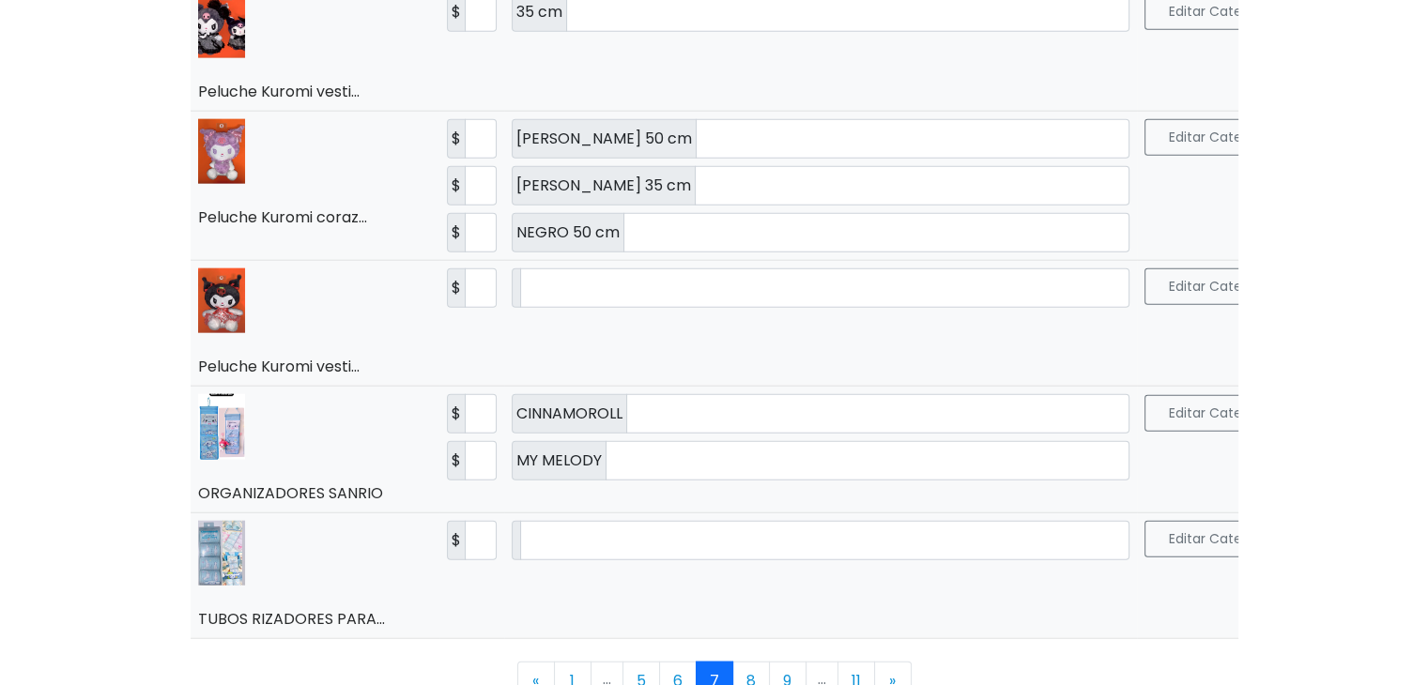
scroll to position [4446, 0]
click at [753, 662] on link "8" at bounding box center [751, 681] width 38 height 38
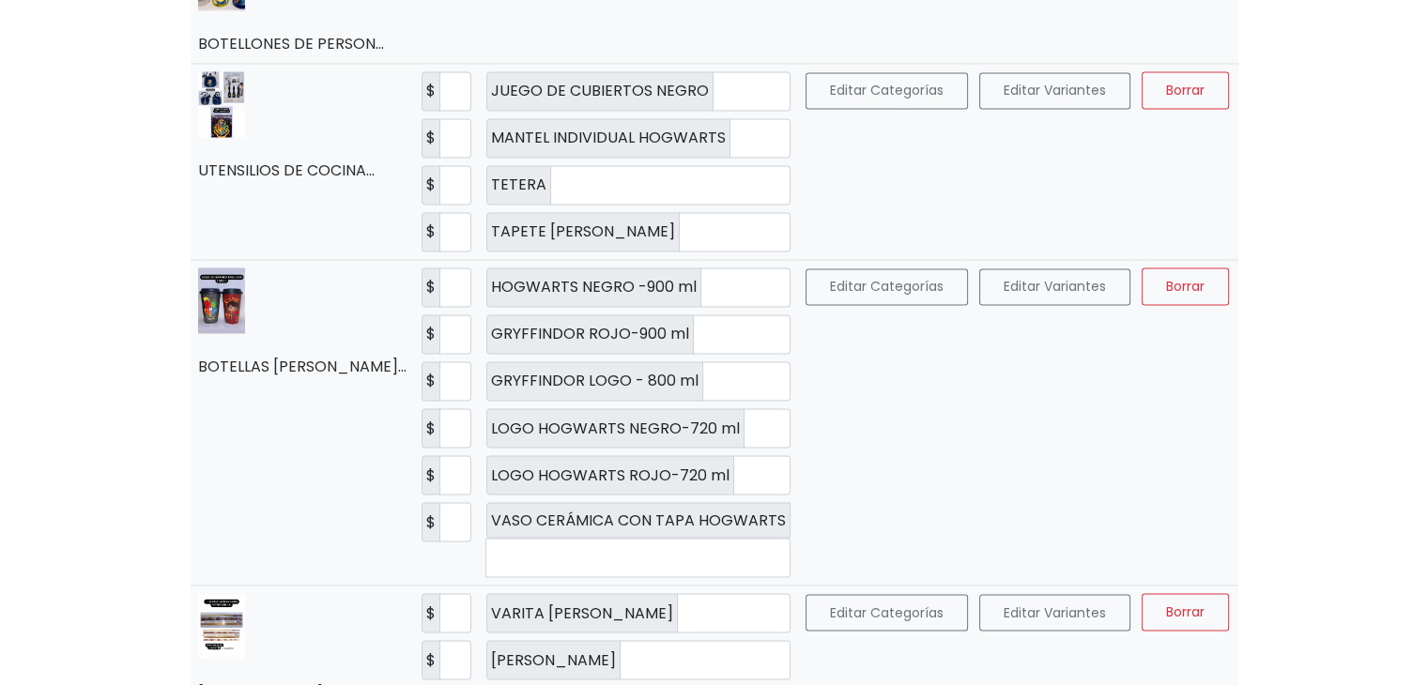
scroll to position [3230, 0]
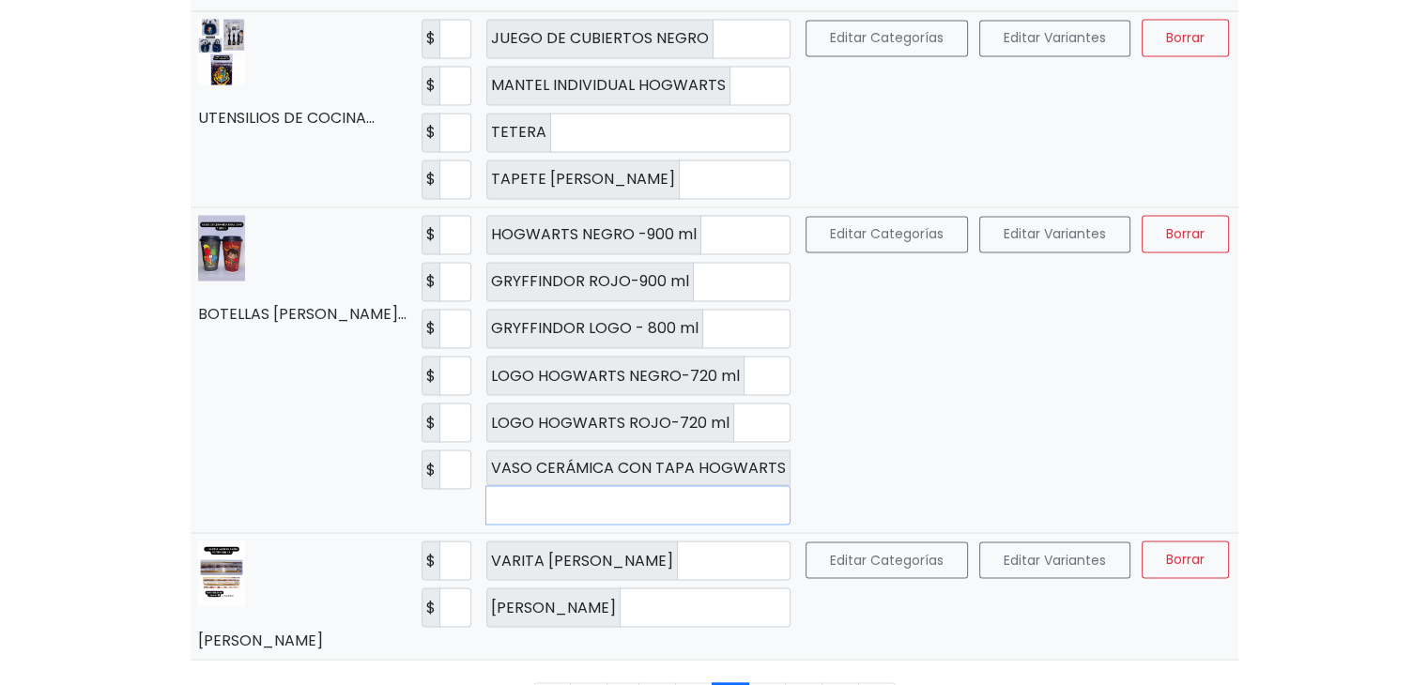
click at [511, 485] on input "*" at bounding box center [637, 504] width 305 height 39
type input "*"
click at [863, 401] on td "Editar Categorías Editar Variantes Borrar Guardar" at bounding box center [1074, 370] width 552 height 326
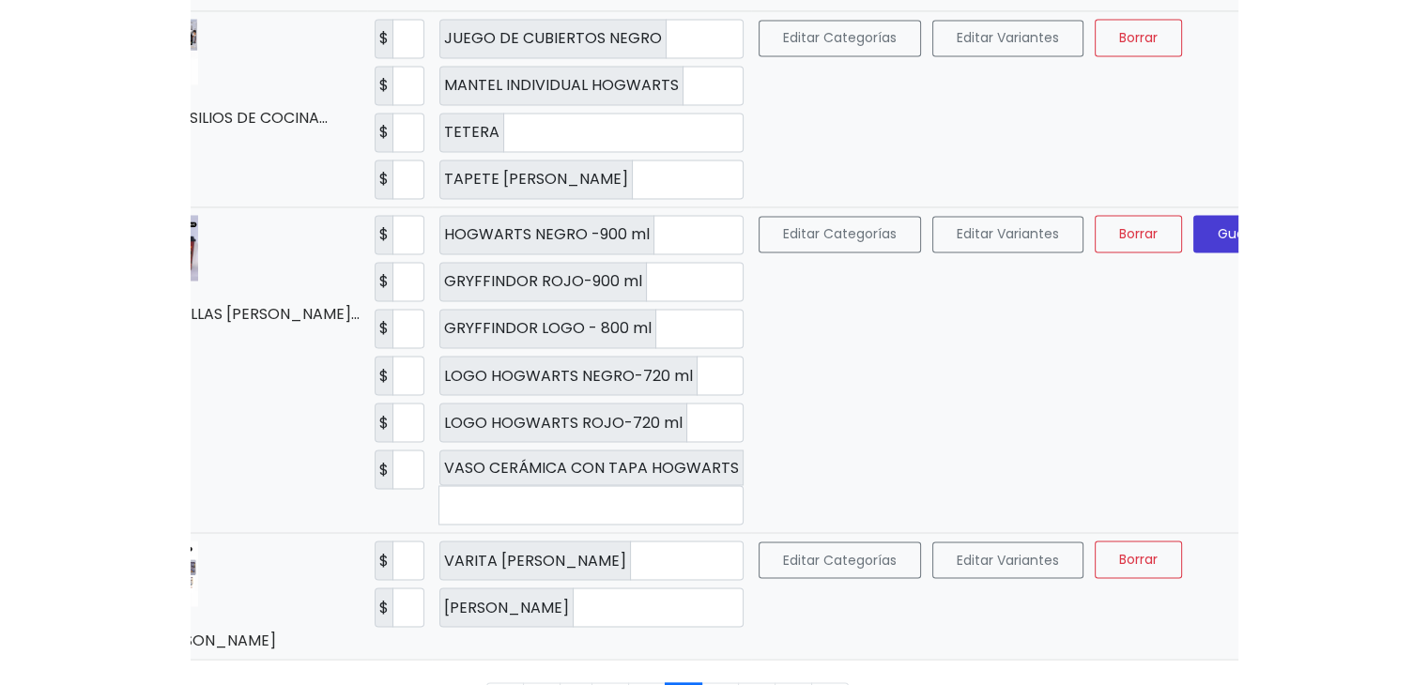
scroll to position [0, 77]
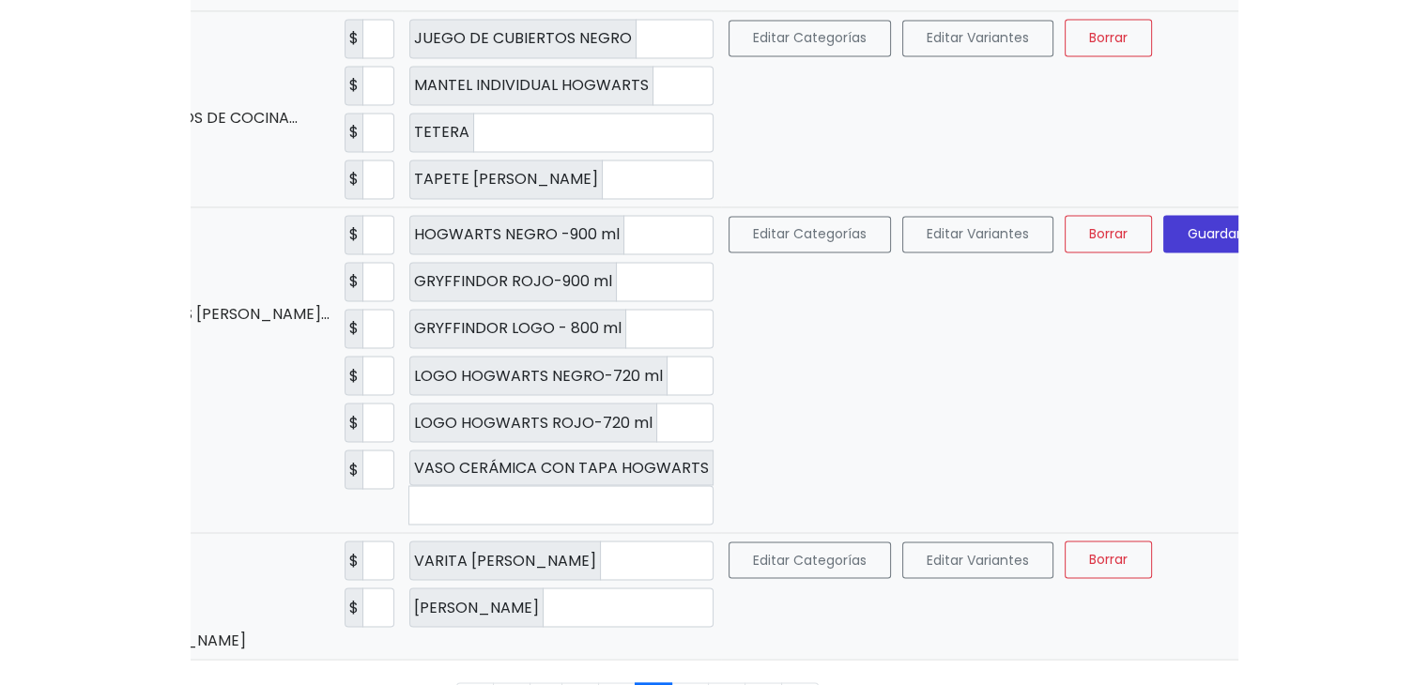
click at [1194, 224] on span "Guardar" at bounding box center [1214, 233] width 54 height 19
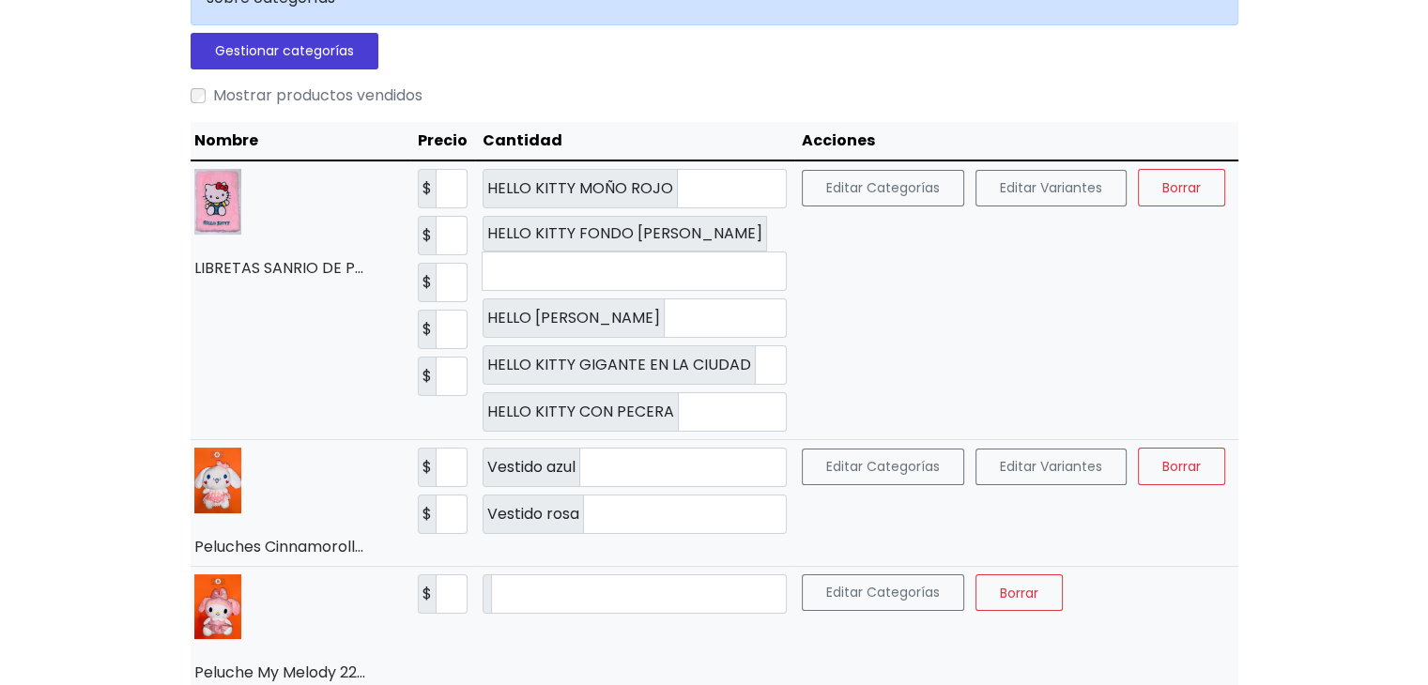
scroll to position [0, 0]
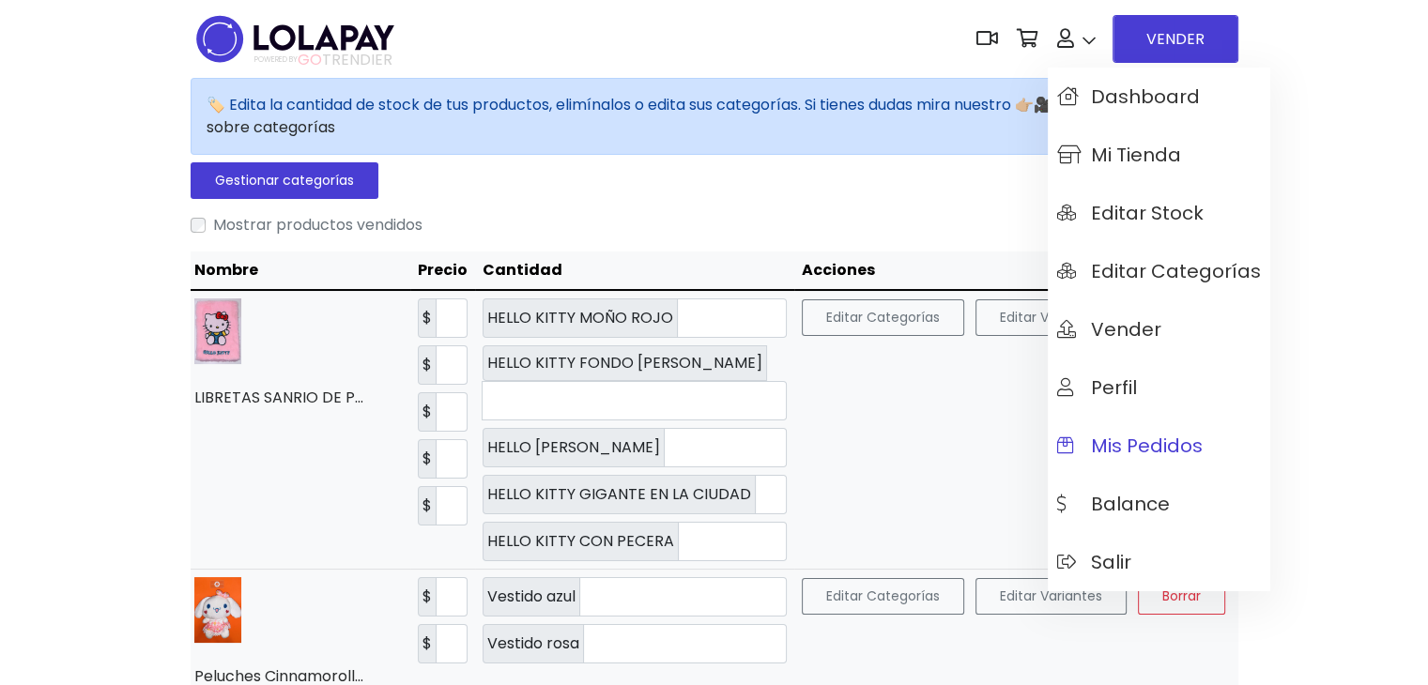
click at [1096, 455] on span "Mis pedidos" at bounding box center [1129, 446] width 145 height 21
